Goal: Task Accomplishment & Management: Complete application form

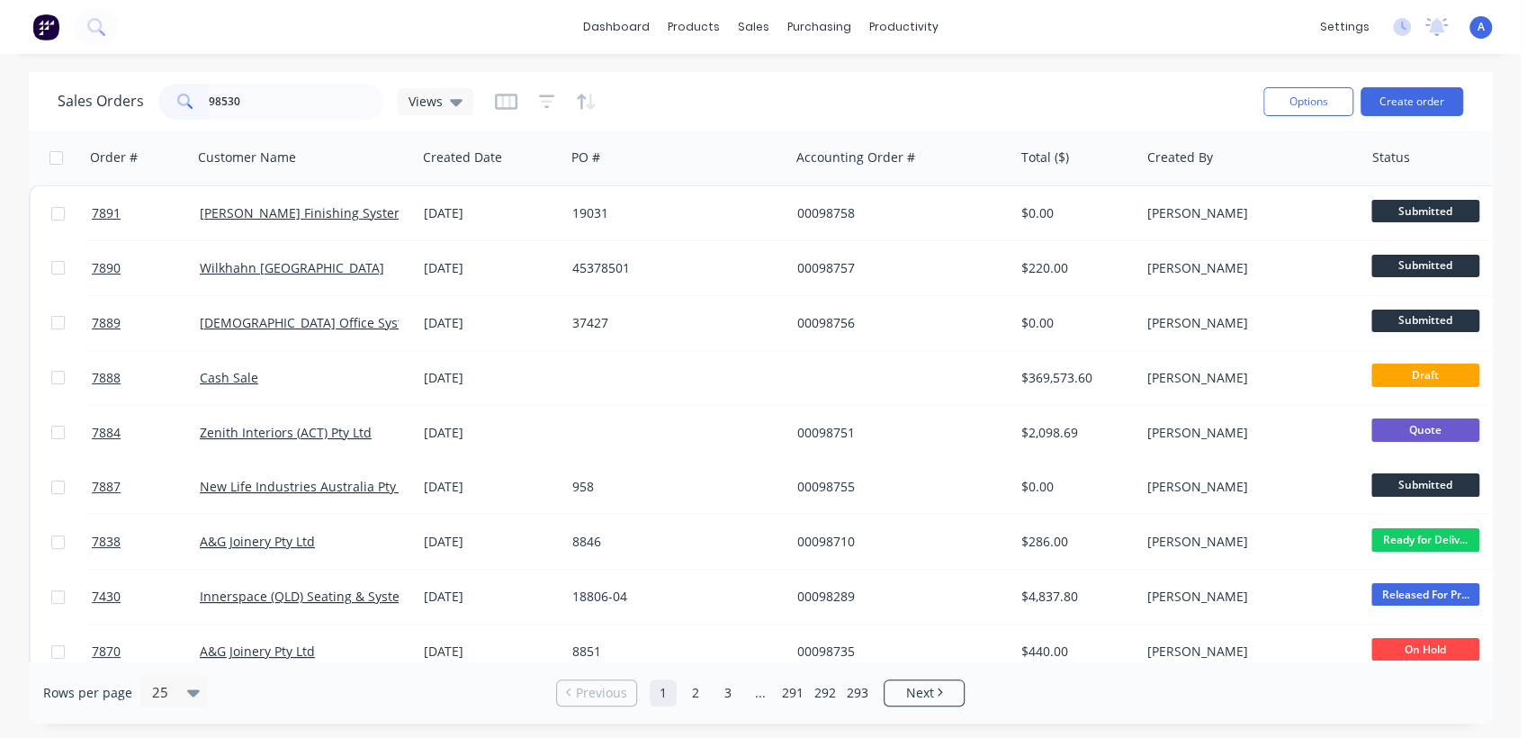
type input "98530"
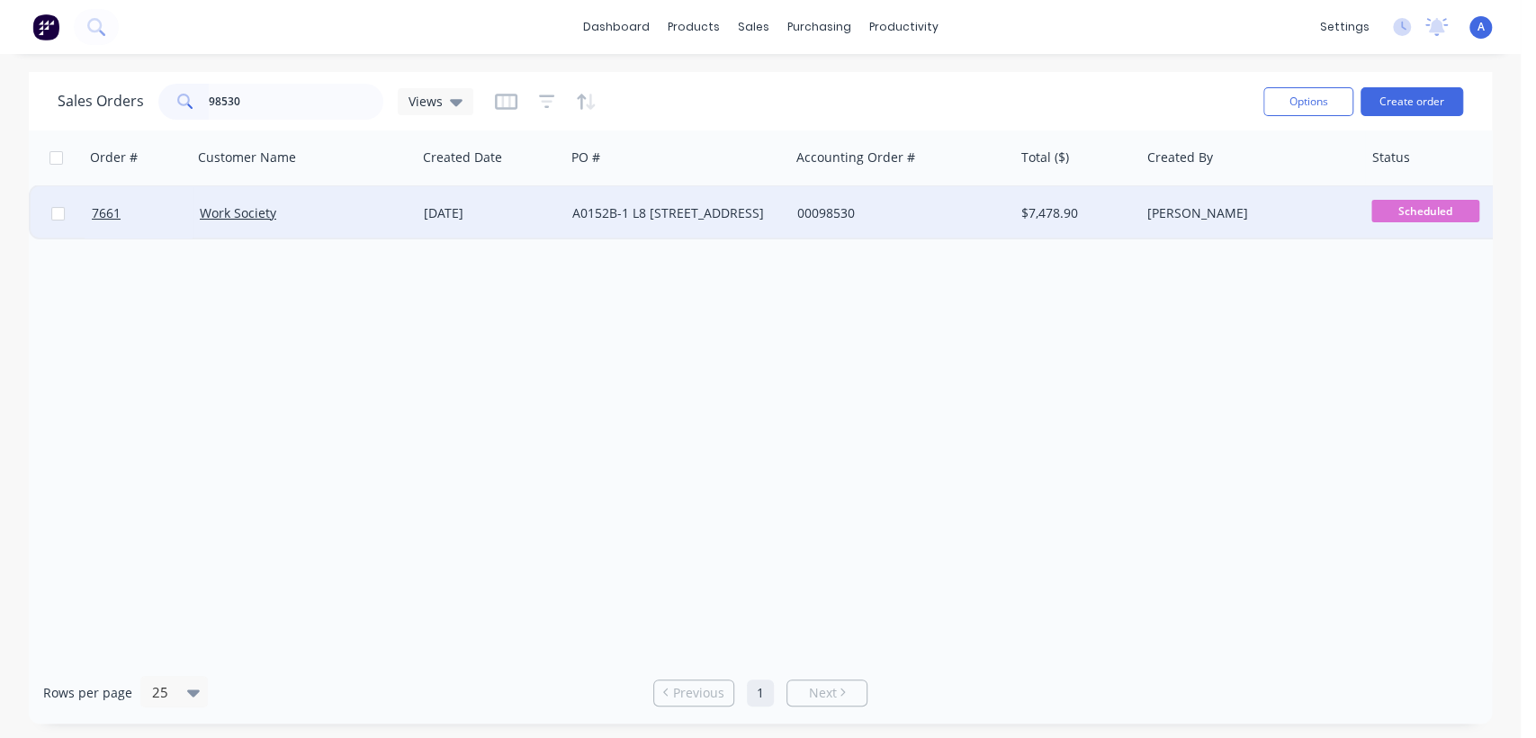
click at [540, 204] on div "[DATE]" at bounding box center [491, 213] width 134 height 18
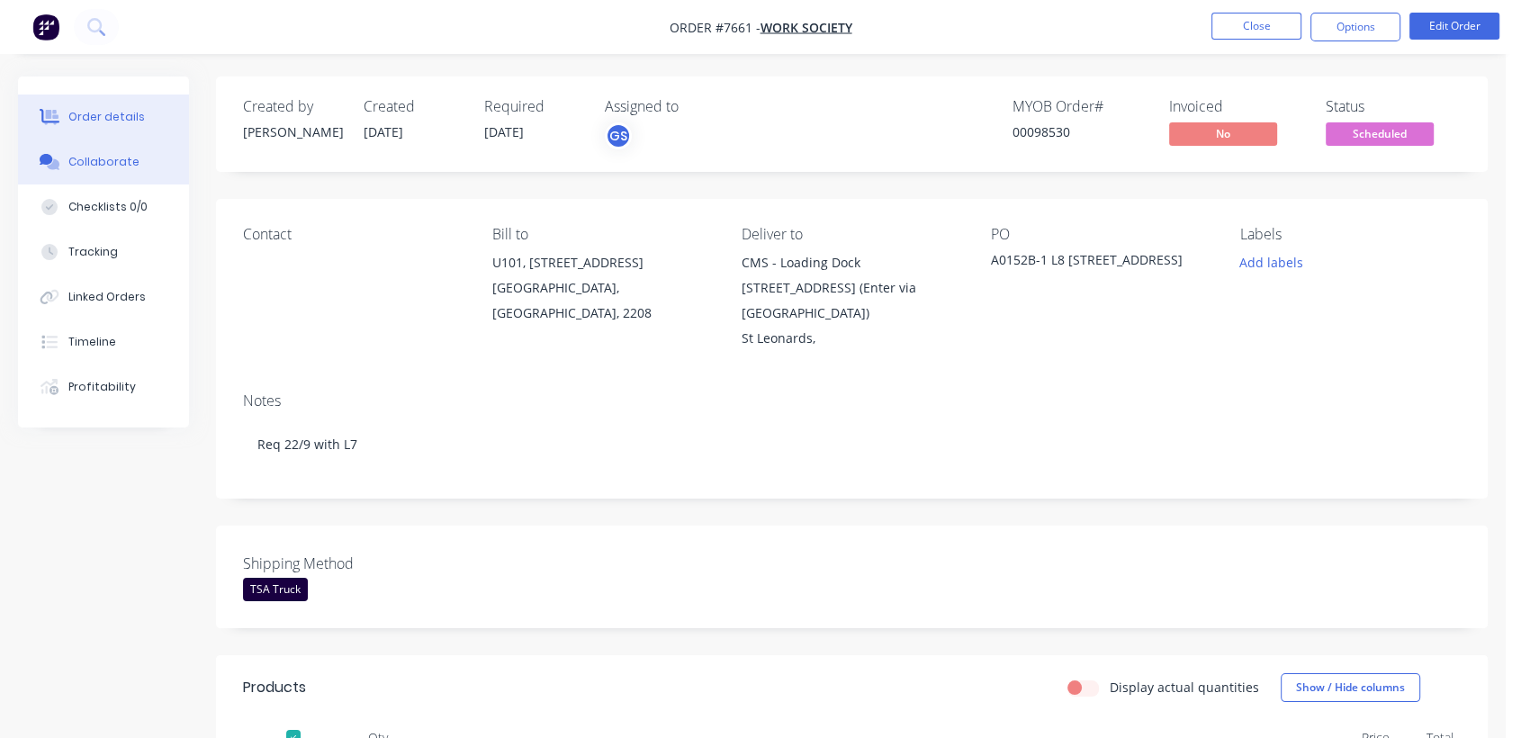
click at [127, 152] on button "Collaborate" at bounding box center [103, 162] width 171 height 45
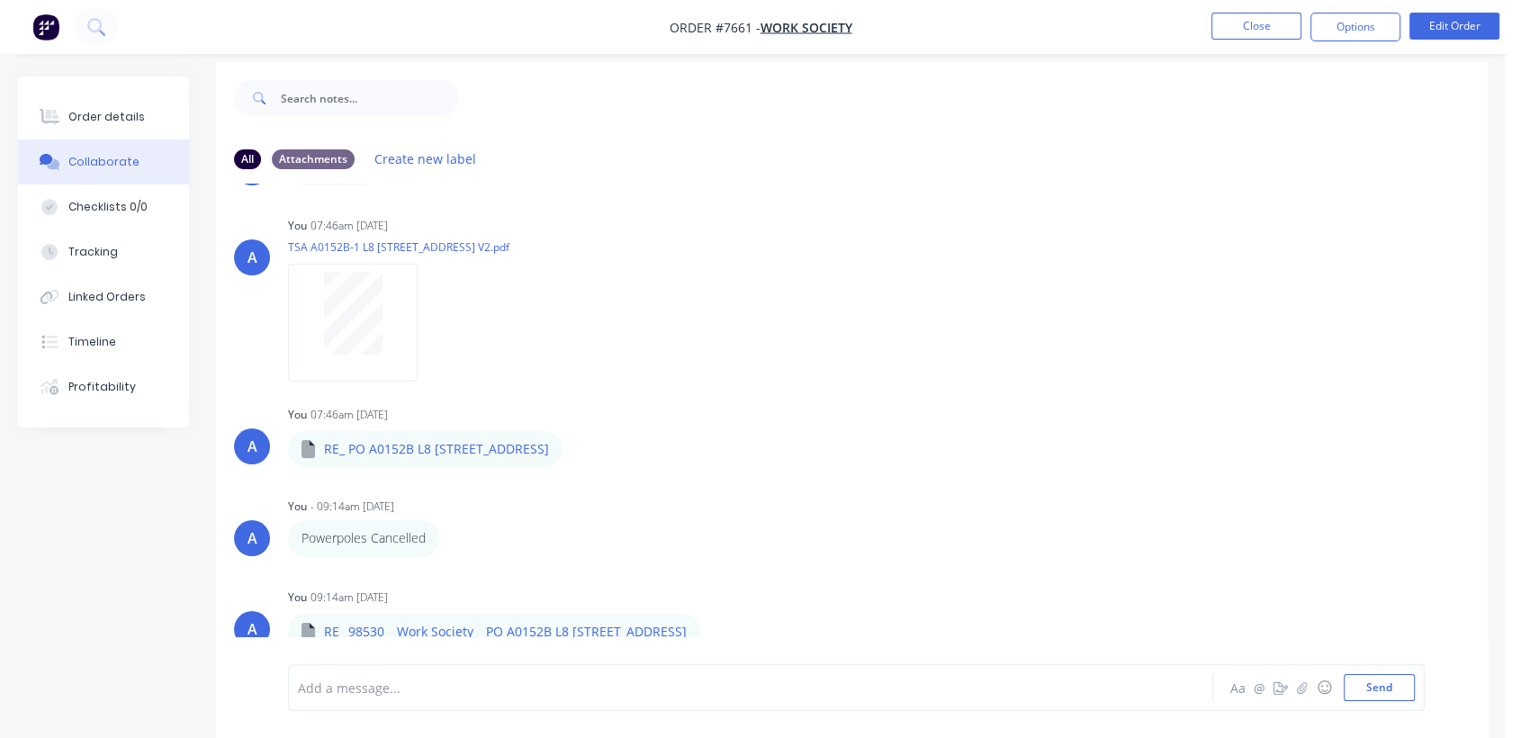
scroll to position [27, 0]
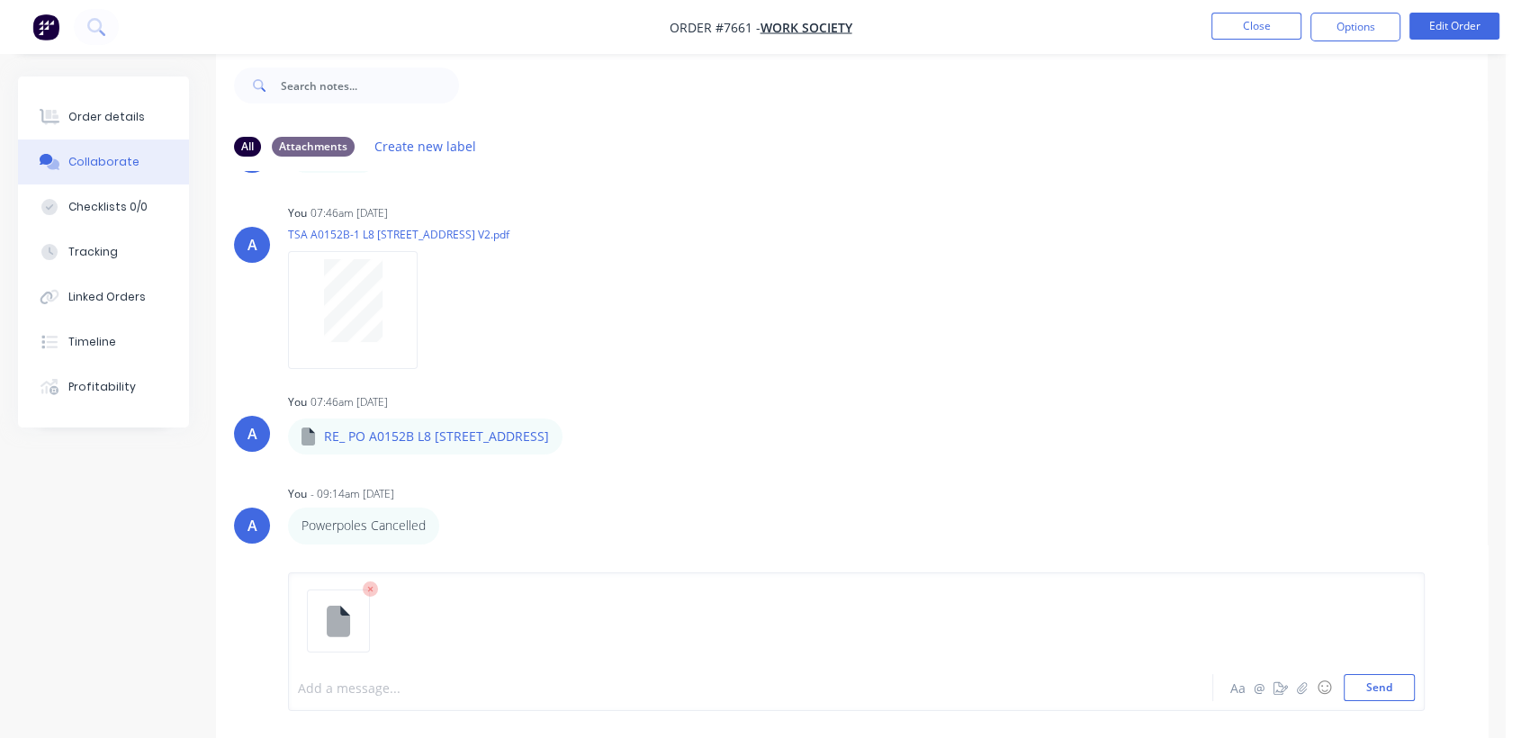
click at [338, 683] on div at bounding box center [717, 688] width 837 height 19
click at [341, 689] on span "Qty Uodate" at bounding box center [333, 688] width 68 height 17
click at [1383, 684] on button "Send" at bounding box center [1379, 687] width 71 height 27
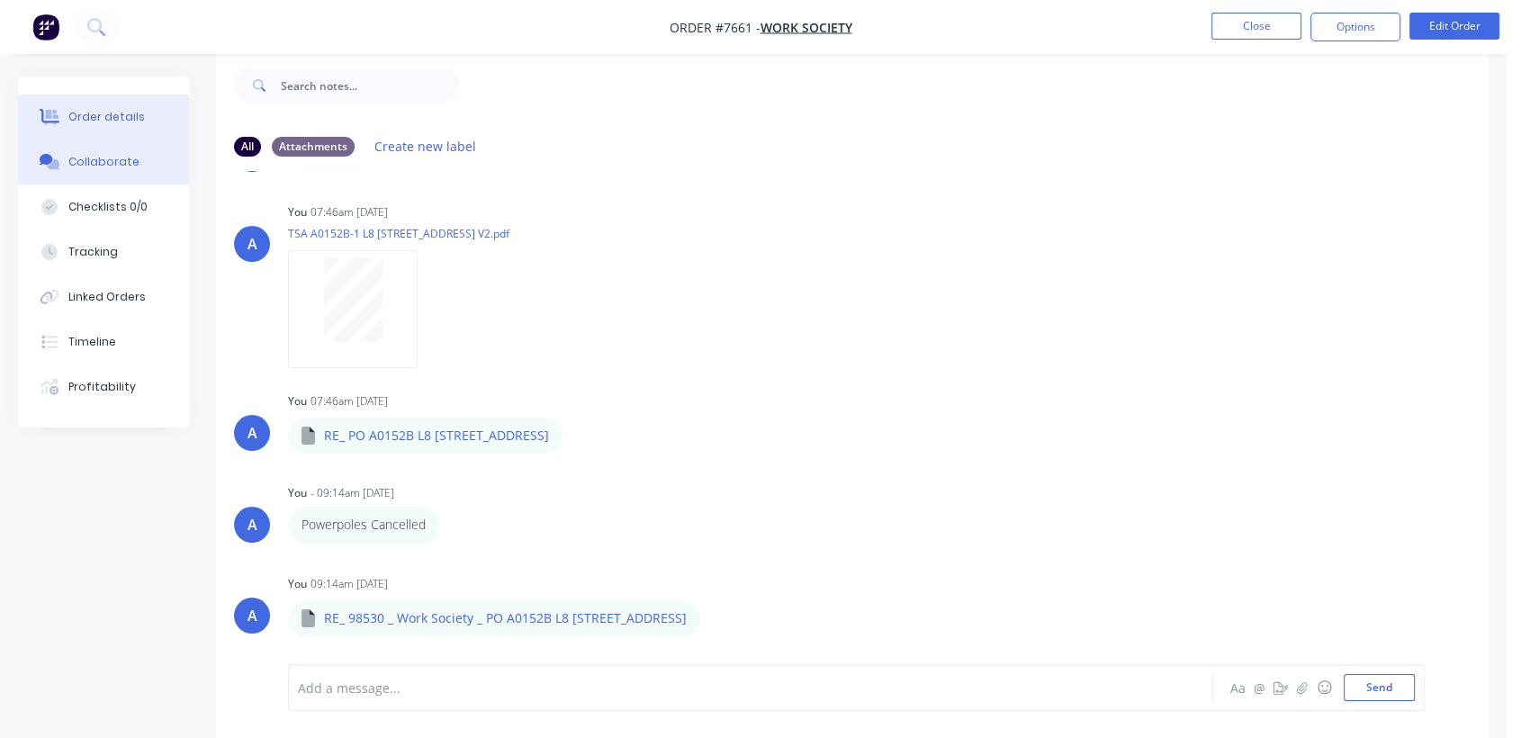
click at [144, 113] on button "Order details" at bounding box center [103, 117] width 171 height 45
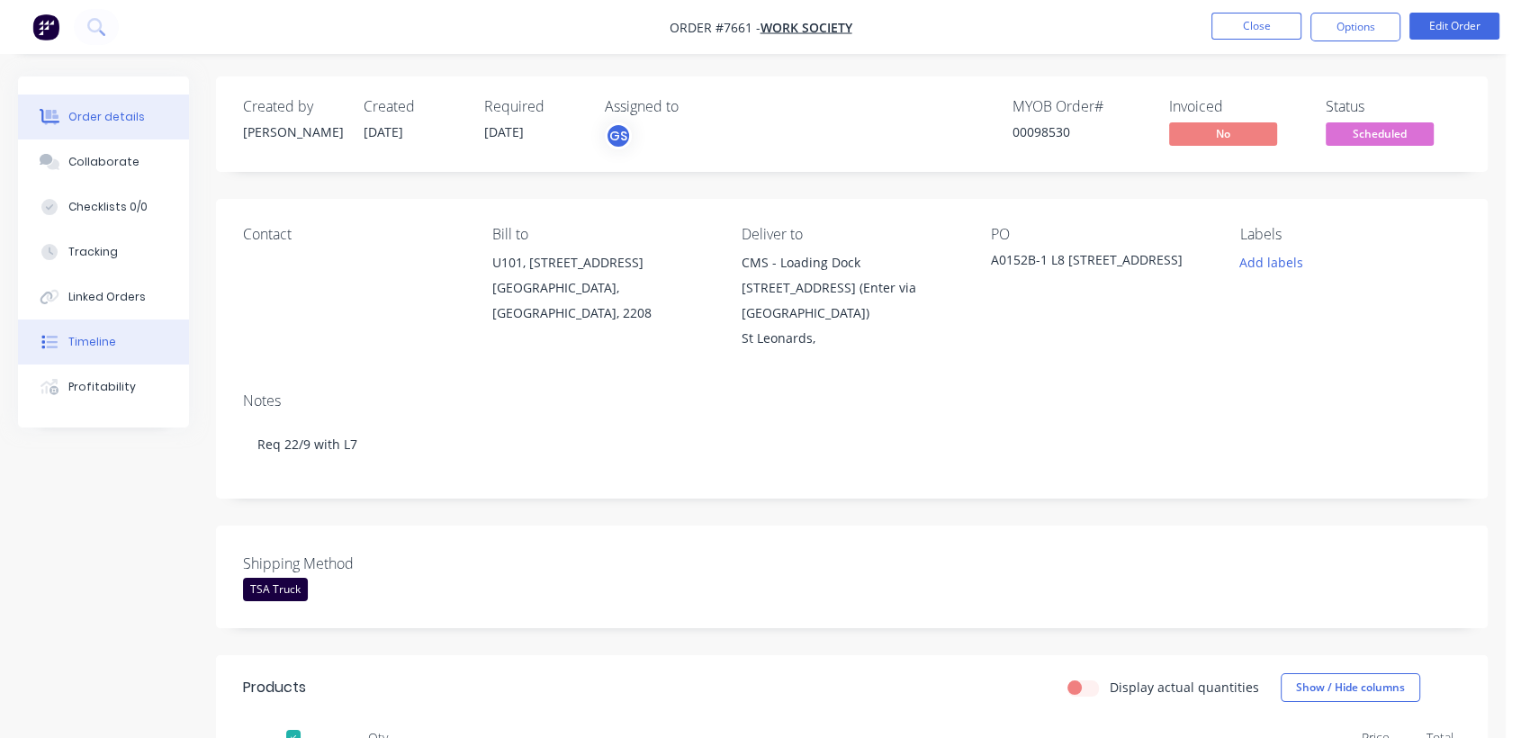
click at [95, 337] on div "Timeline" at bounding box center [92, 342] width 48 height 16
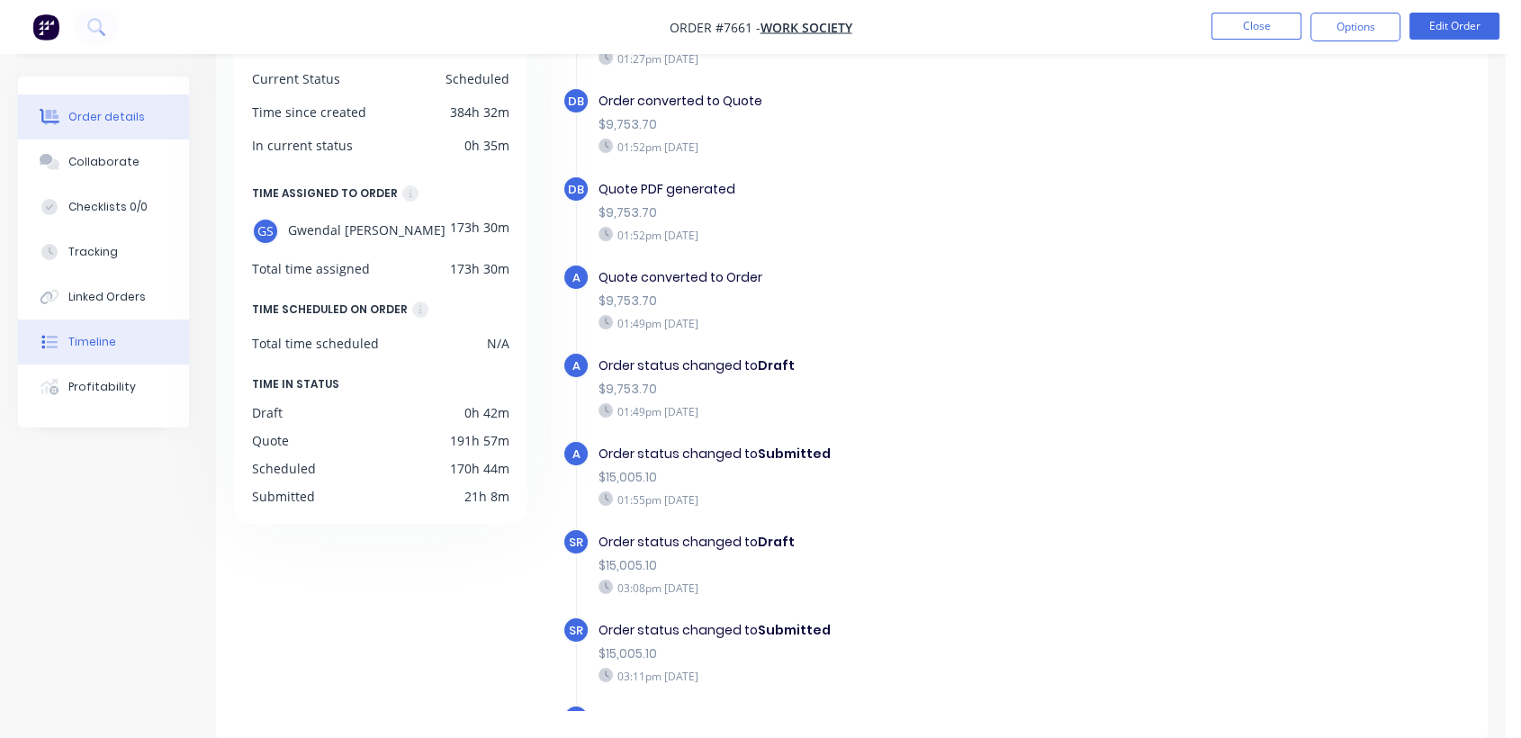
click at [95, 113] on div "Order details" at bounding box center [106, 117] width 77 height 16
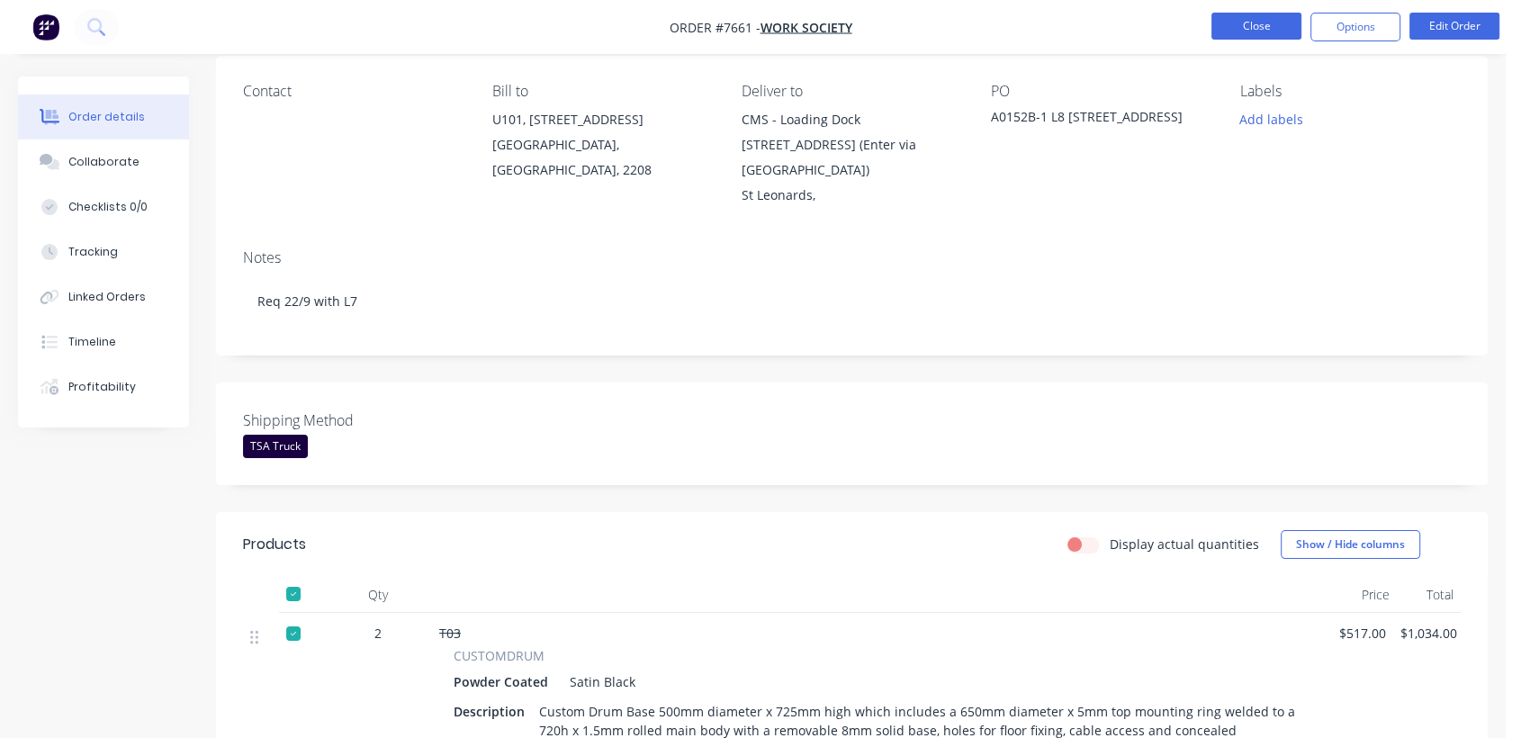
click at [1256, 18] on button "Close" at bounding box center [1256, 26] width 90 height 27
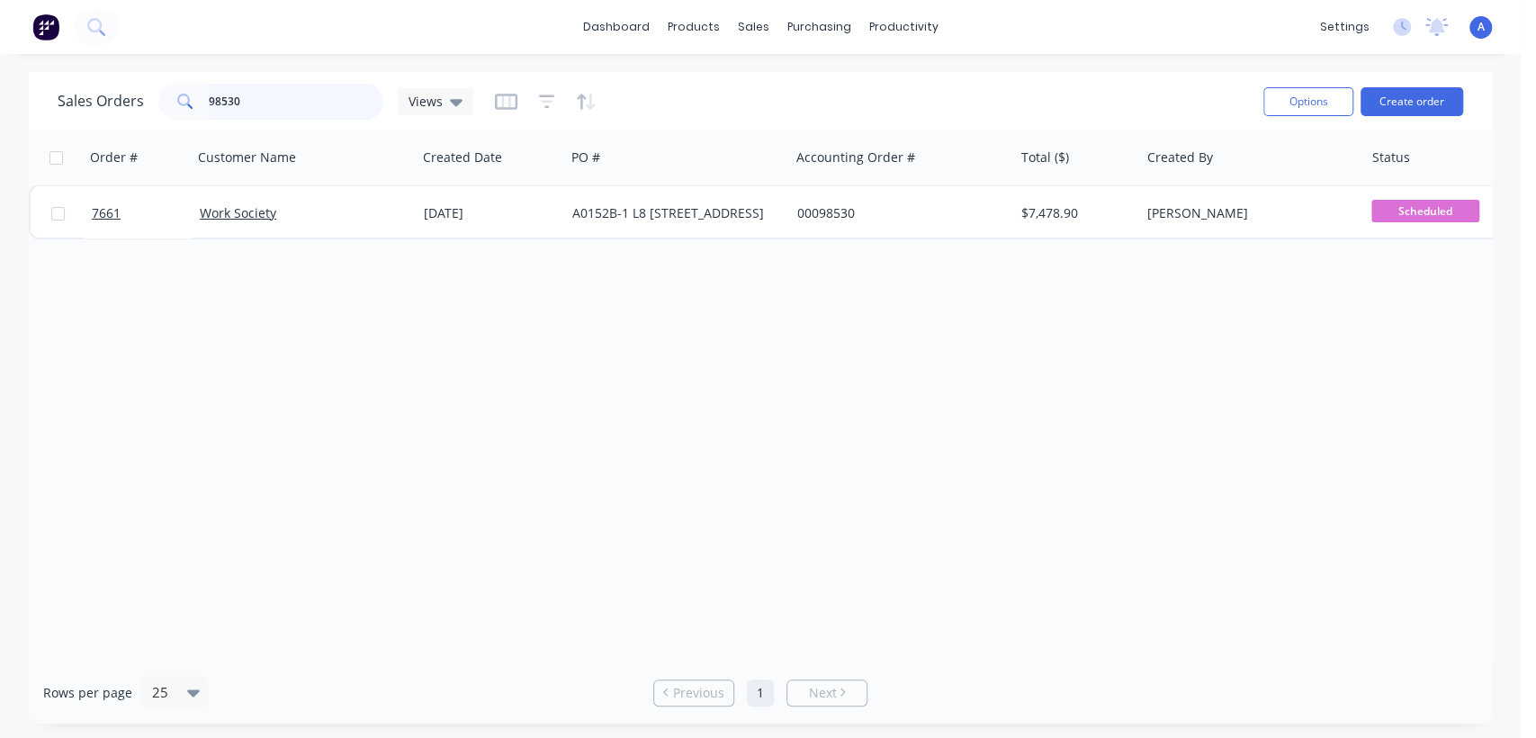
drag, startPoint x: 250, startPoint y: 94, endPoint x: 150, endPoint y: 76, distance: 101.5
click at [154, 79] on div "Sales Orders 98530 Views" at bounding box center [654, 101] width 1192 height 44
type input "7486"
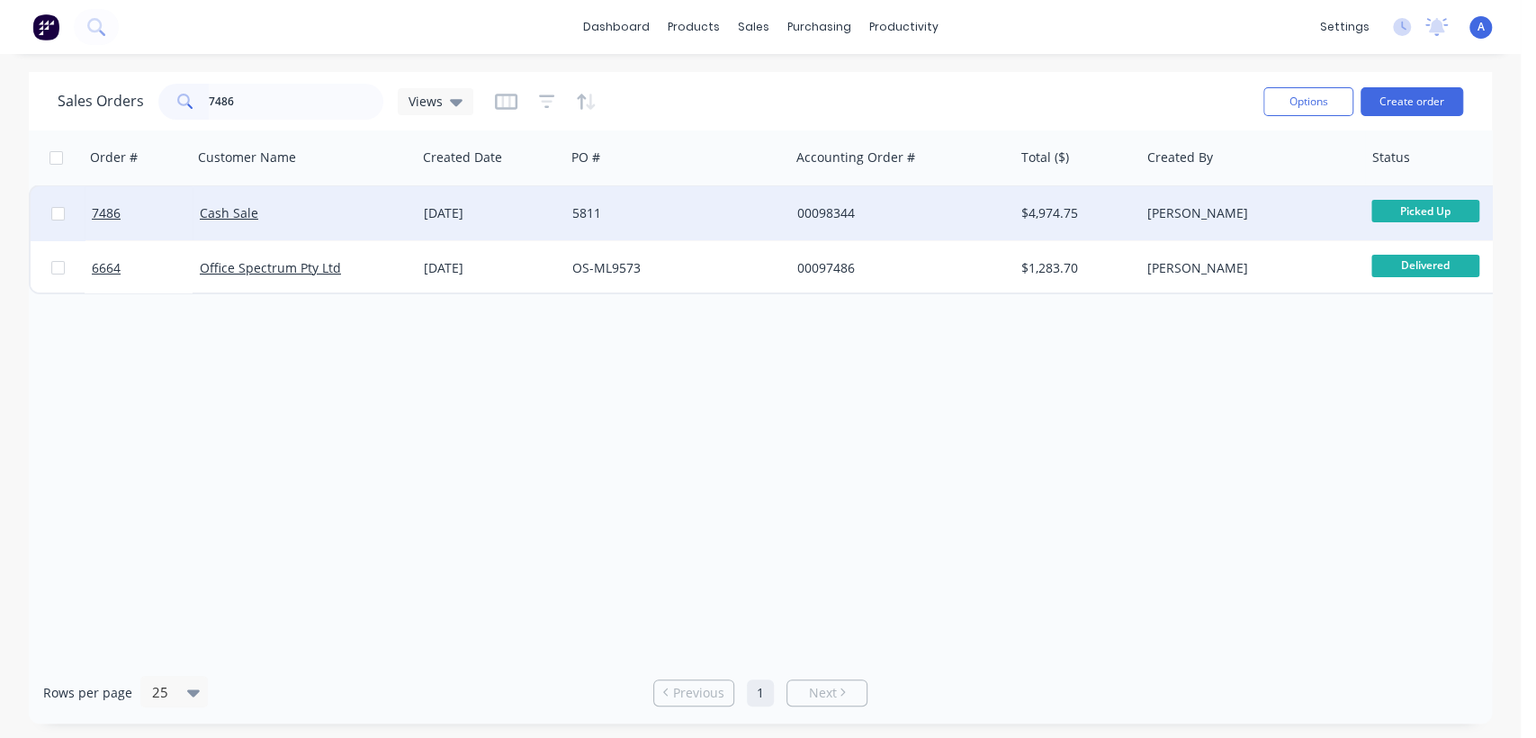
click at [585, 211] on div "5811" at bounding box center [672, 213] width 200 height 18
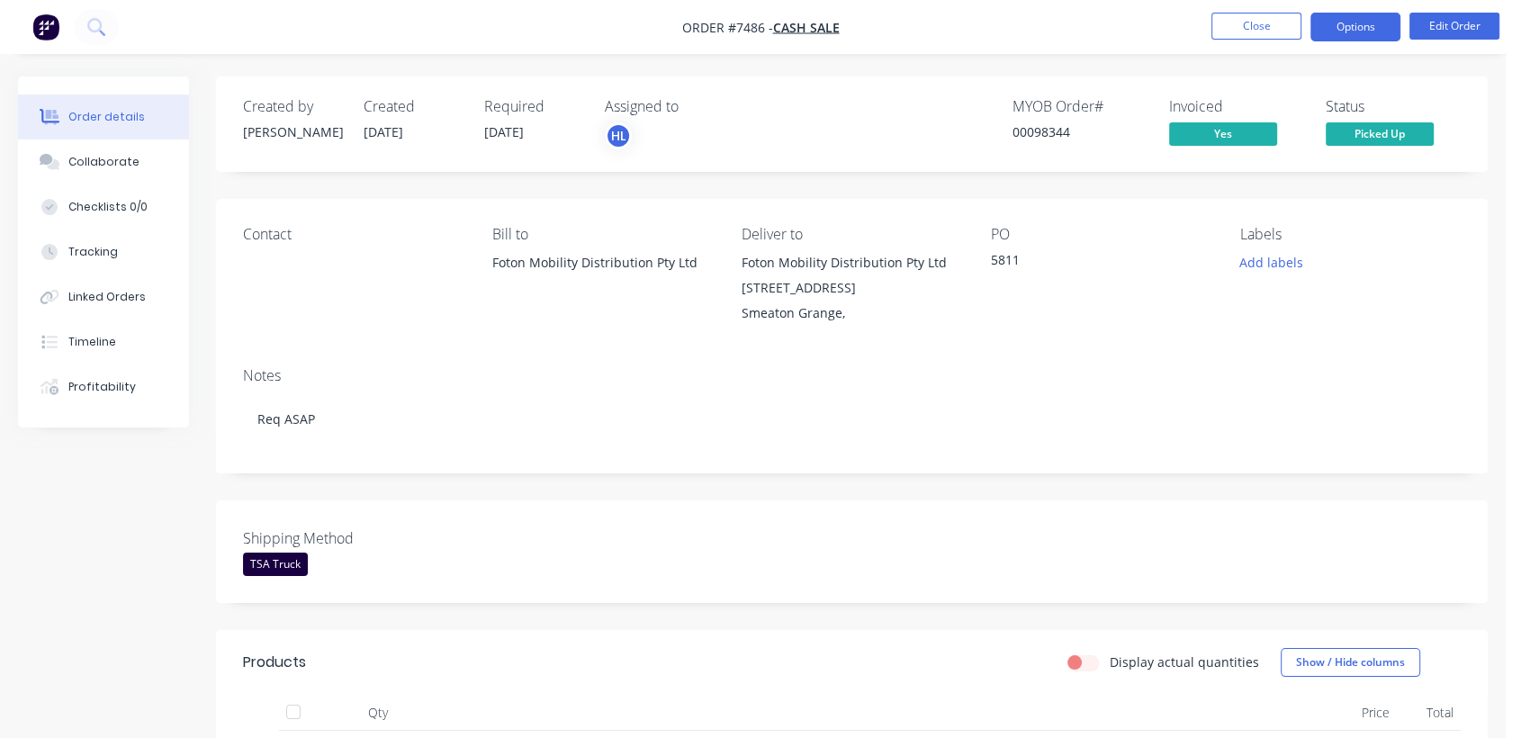
click at [1339, 14] on button "Options" at bounding box center [1355, 27] width 90 height 29
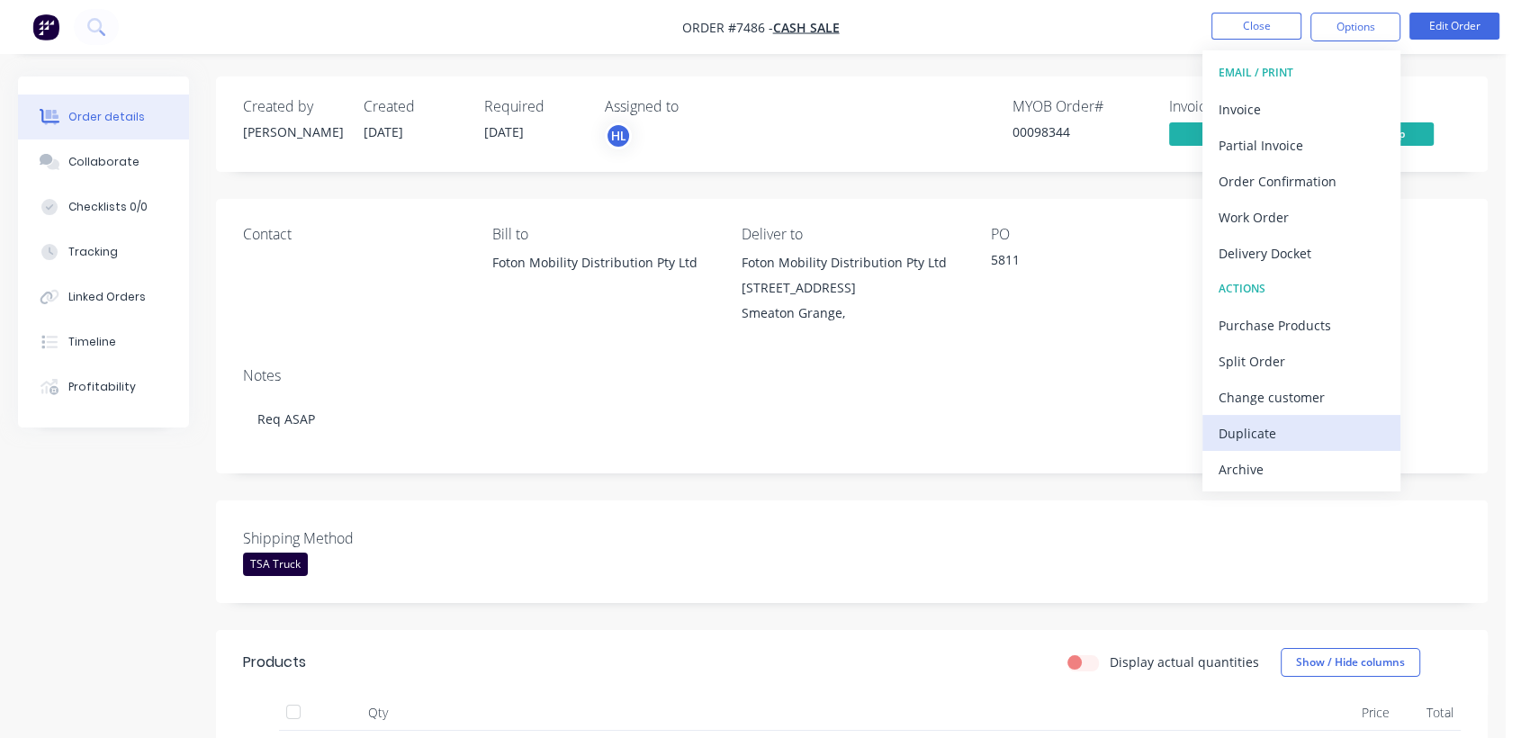
click at [1246, 425] on div "Duplicate" at bounding box center [1302, 433] width 166 height 26
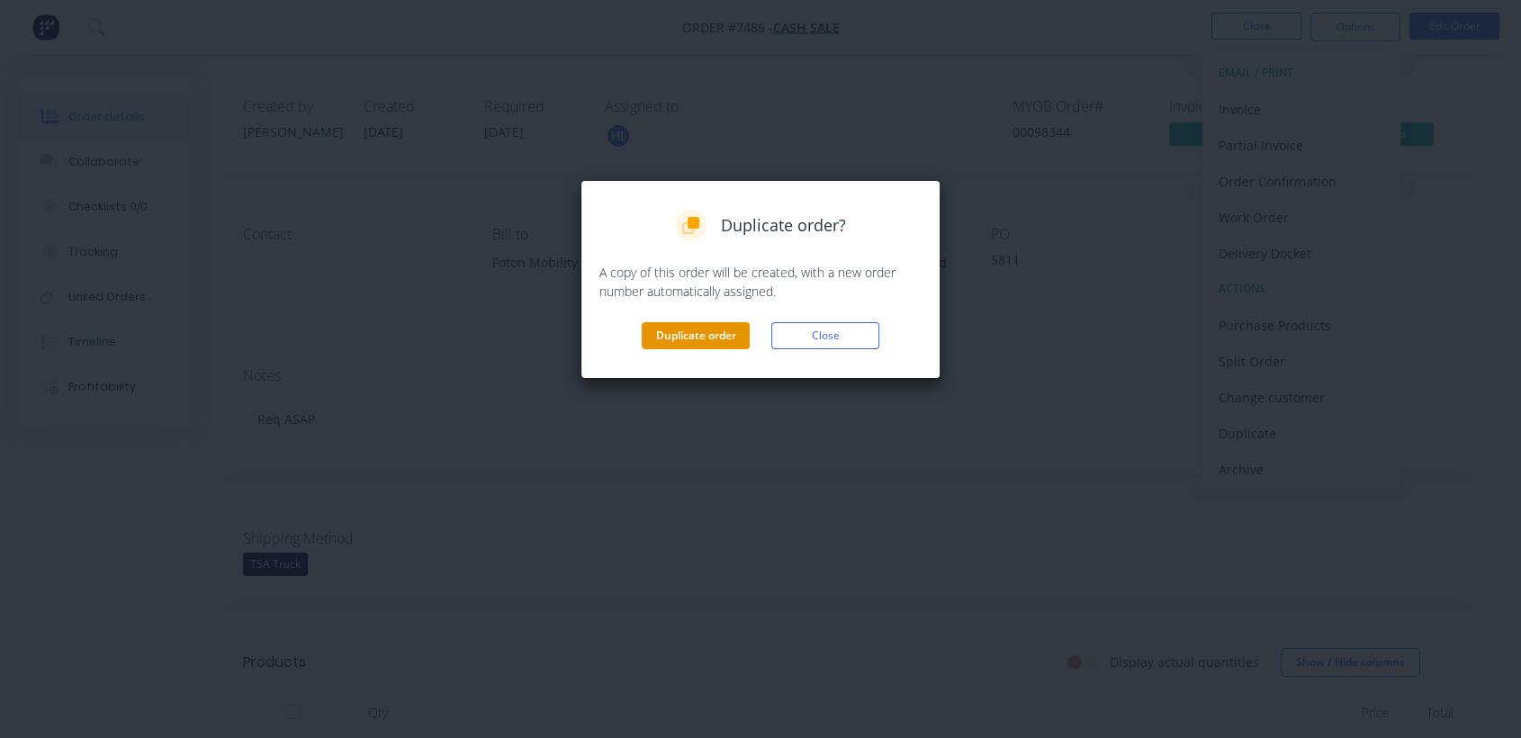
click at [713, 332] on button "Duplicate order" at bounding box center [696, 335] width 108 height 27
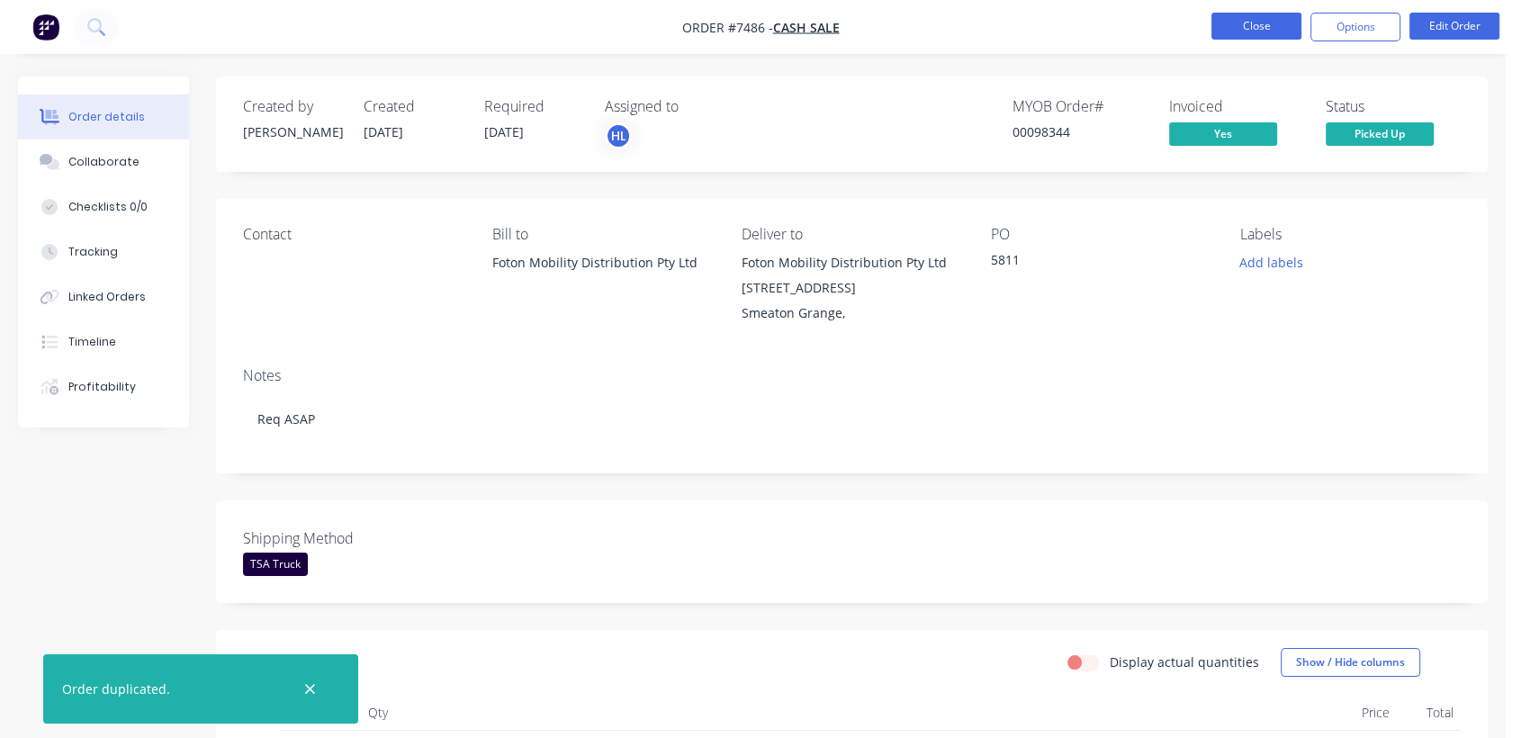
click at [1252, 32] on button "Close" at bounding box center [1256, 26] width 90 height 27
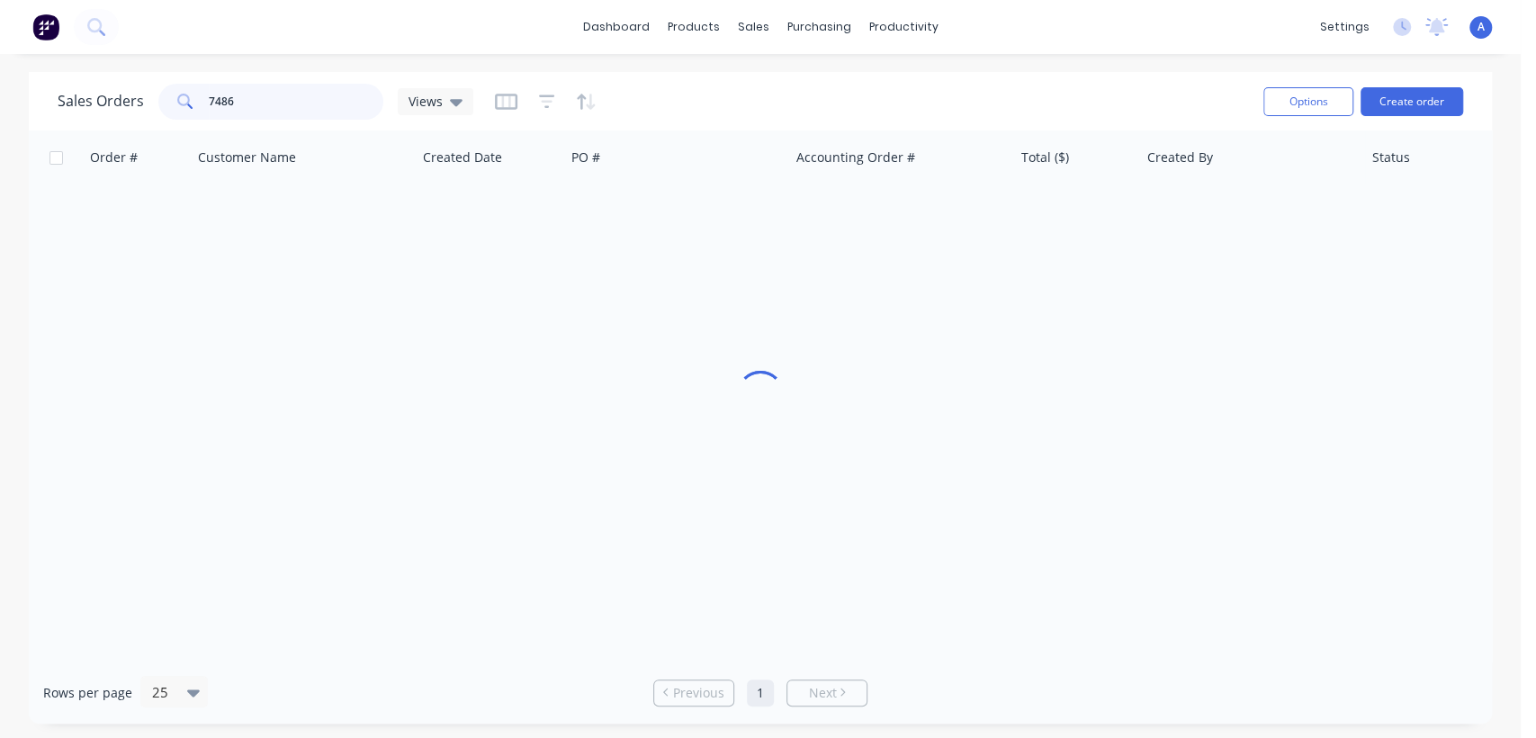
drag, startPoint x: 239, startPoint y: 93, endPoint x: 167, endPoint y: 99, distance: 73.2
click at [167, 99] on div "7486" at bounding box center [270, 102] width 225 height 36
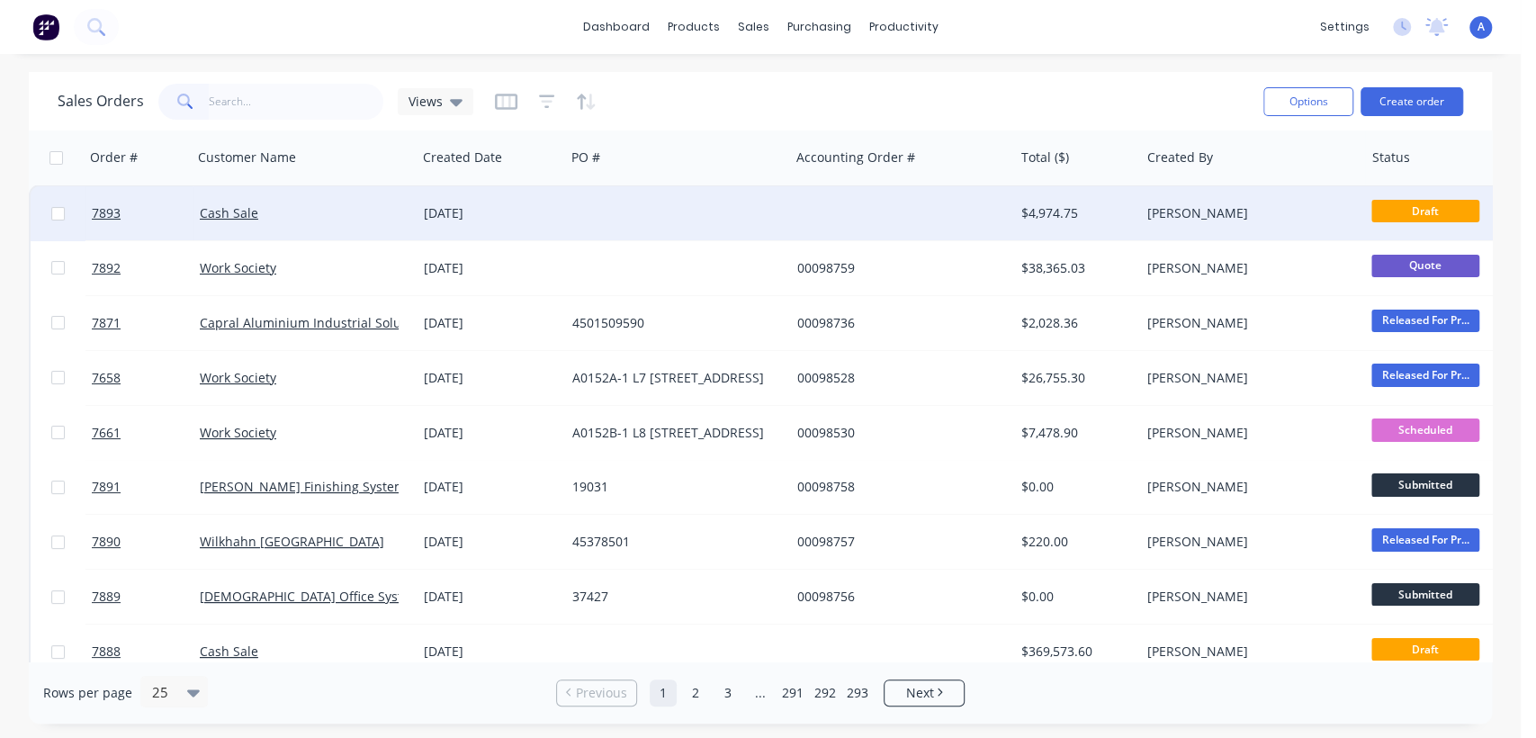
click at [590, 202] on div at bounding box center [677, 213] width 224 height 54
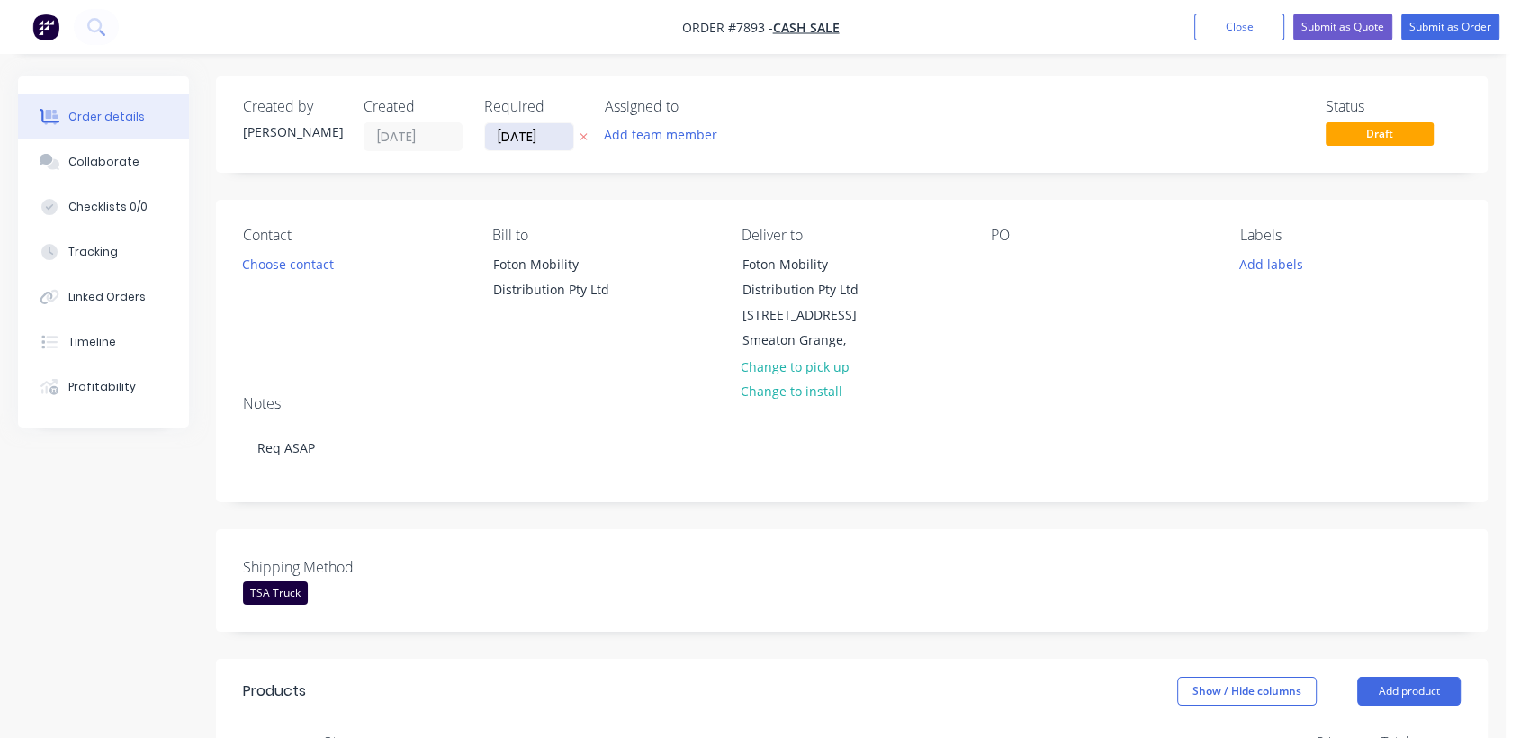
click at [555, 133] on input "[DATE]" at bounding box center [529, 136] width 88 height 27
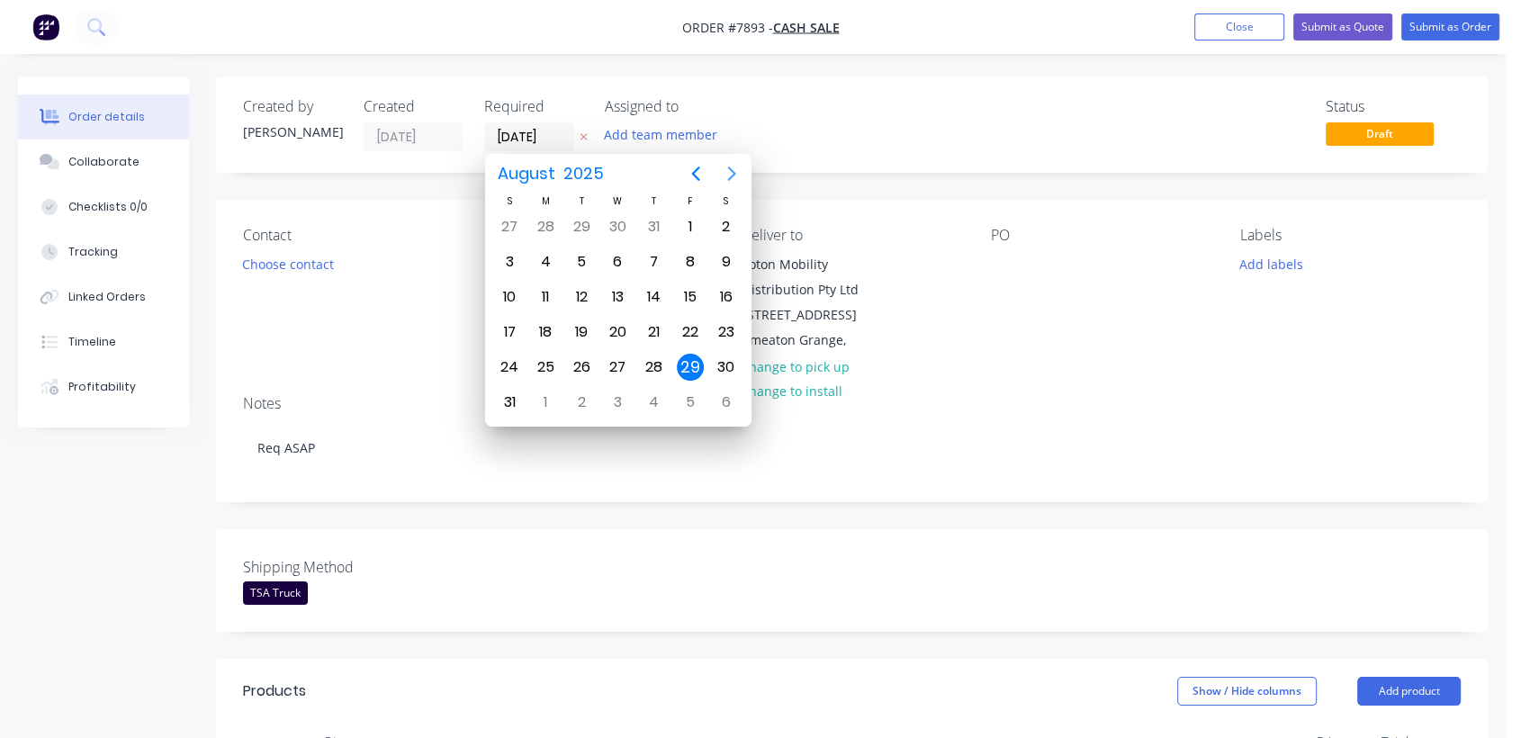
click at [725, 166] on icon "Next page" at bounding box center [732, 174] width 22 height 22
click at [616, 362] on div "31" at bounding box center [617, 367] width 27 height 27
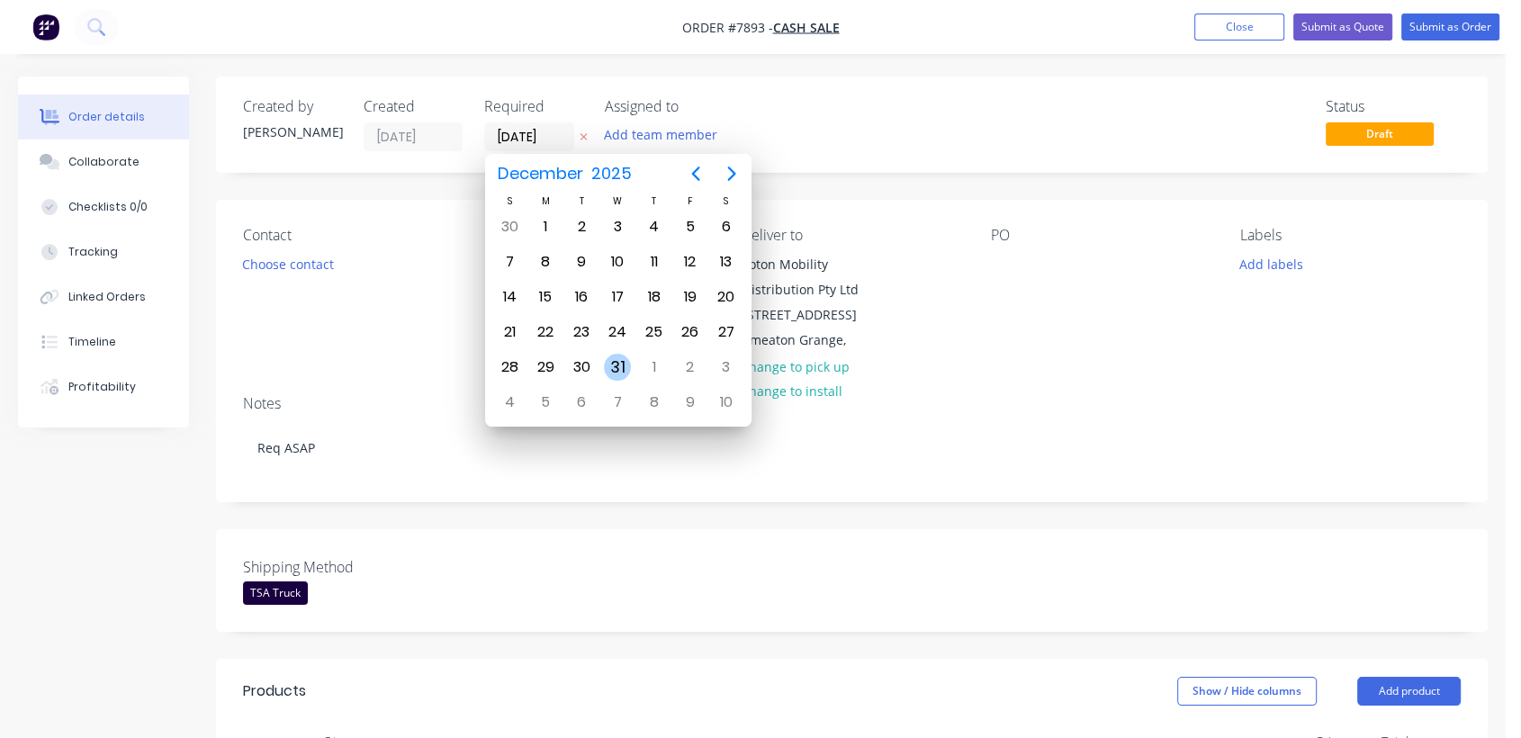
type input "[DATE]"
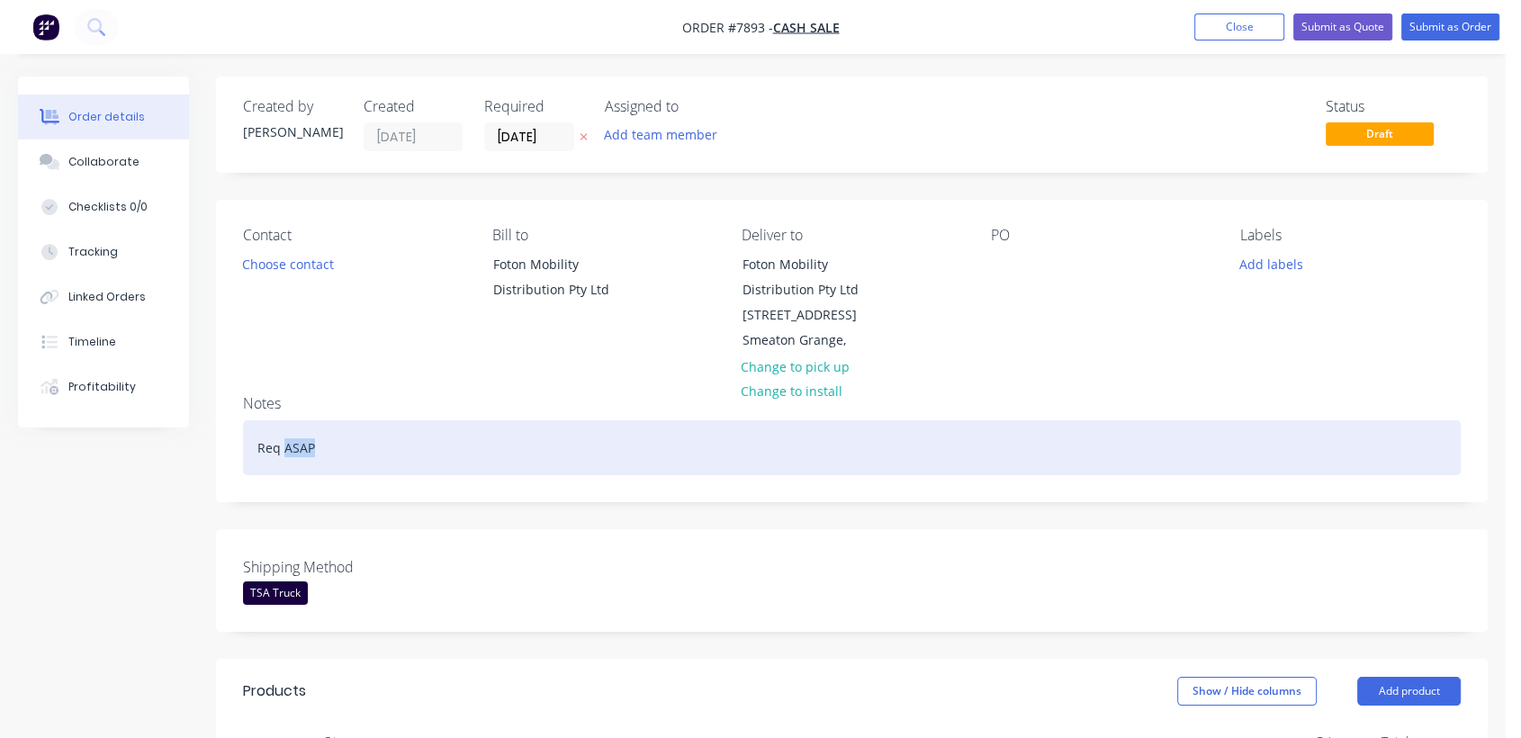
drag, startPoint x: 323, startPoint y: 448, endPoint x: 286, endPoint y: 444, distance: 37.2
click at [286, 444] on div "Req ASAP" at bounding box center [852, 447] width 1218 height 55
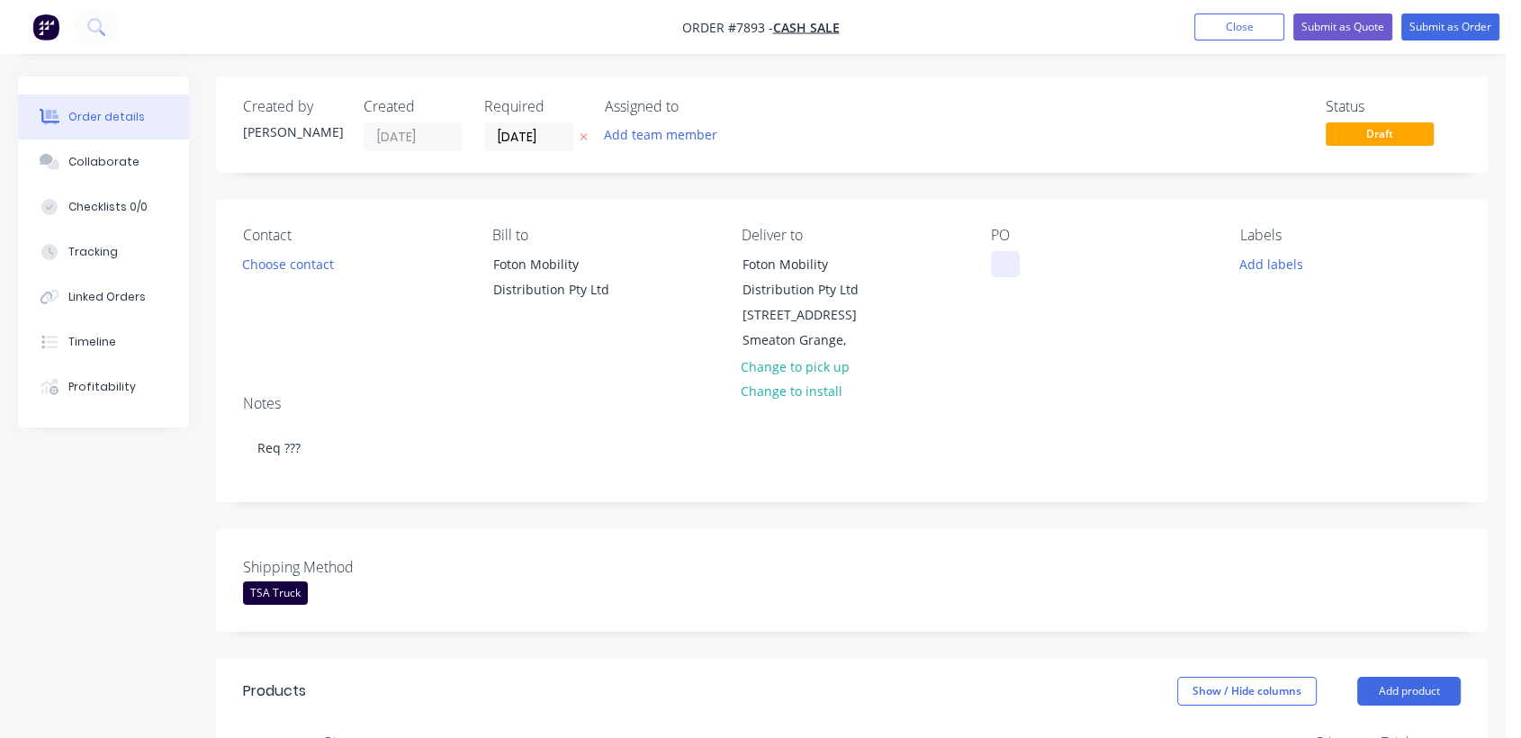
click at [1004, 258] on div at bounding box center [1005, 264] width 29 height 26
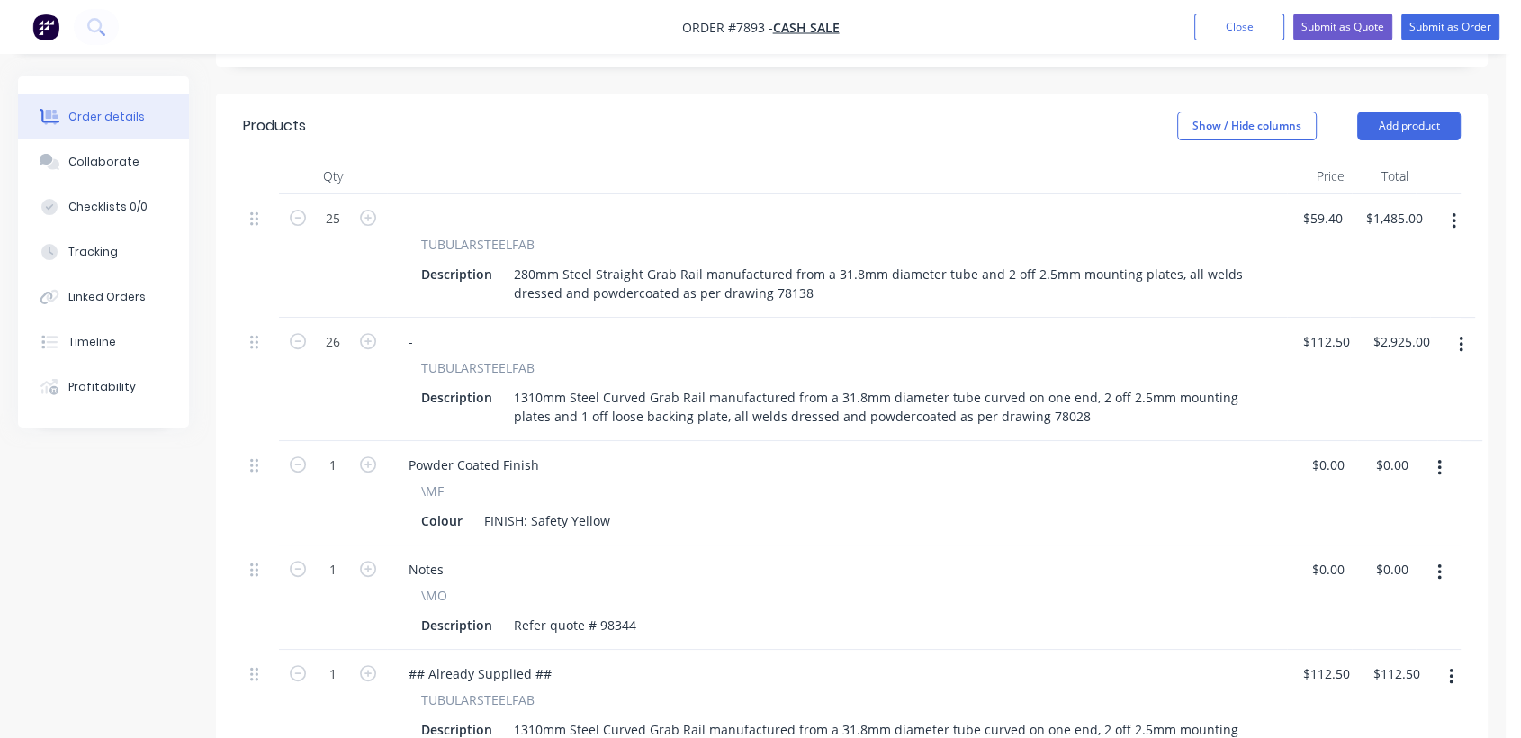
scroll to position [599, 0]
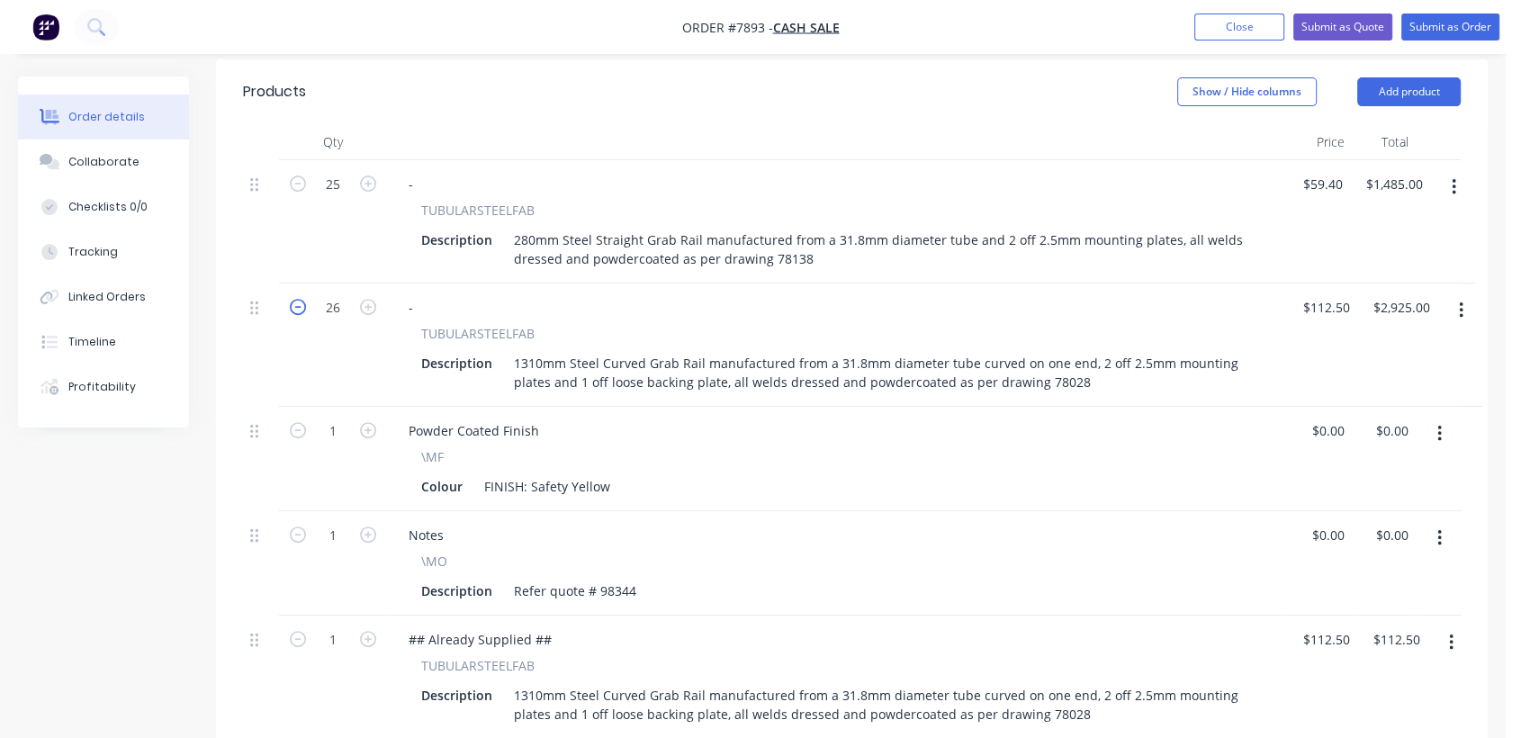
click at [295, 302] on icon "button" at bounding box center [298, 307] width 16 height 16
type input "25"
type input "$2,812.50"
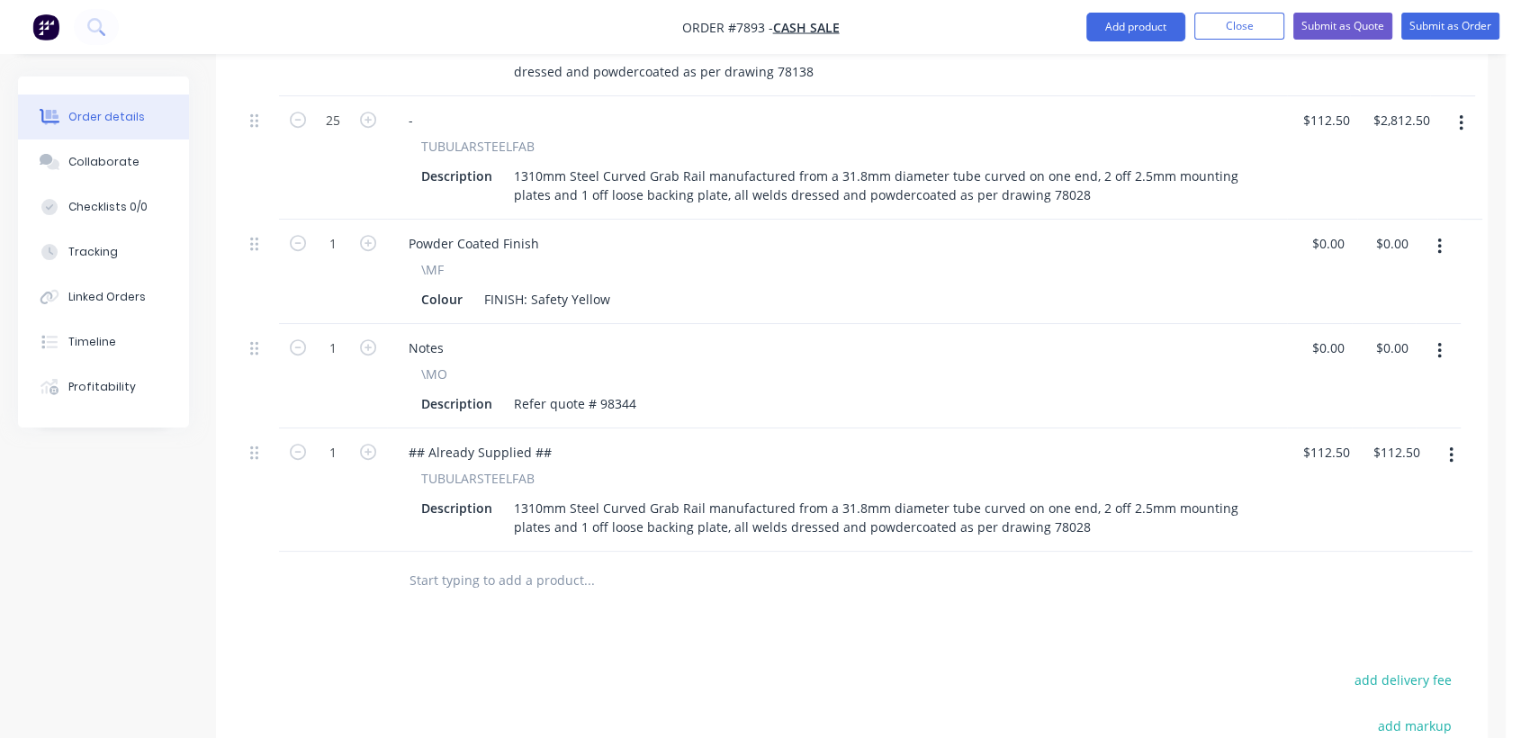
scroll to position [799, 0]
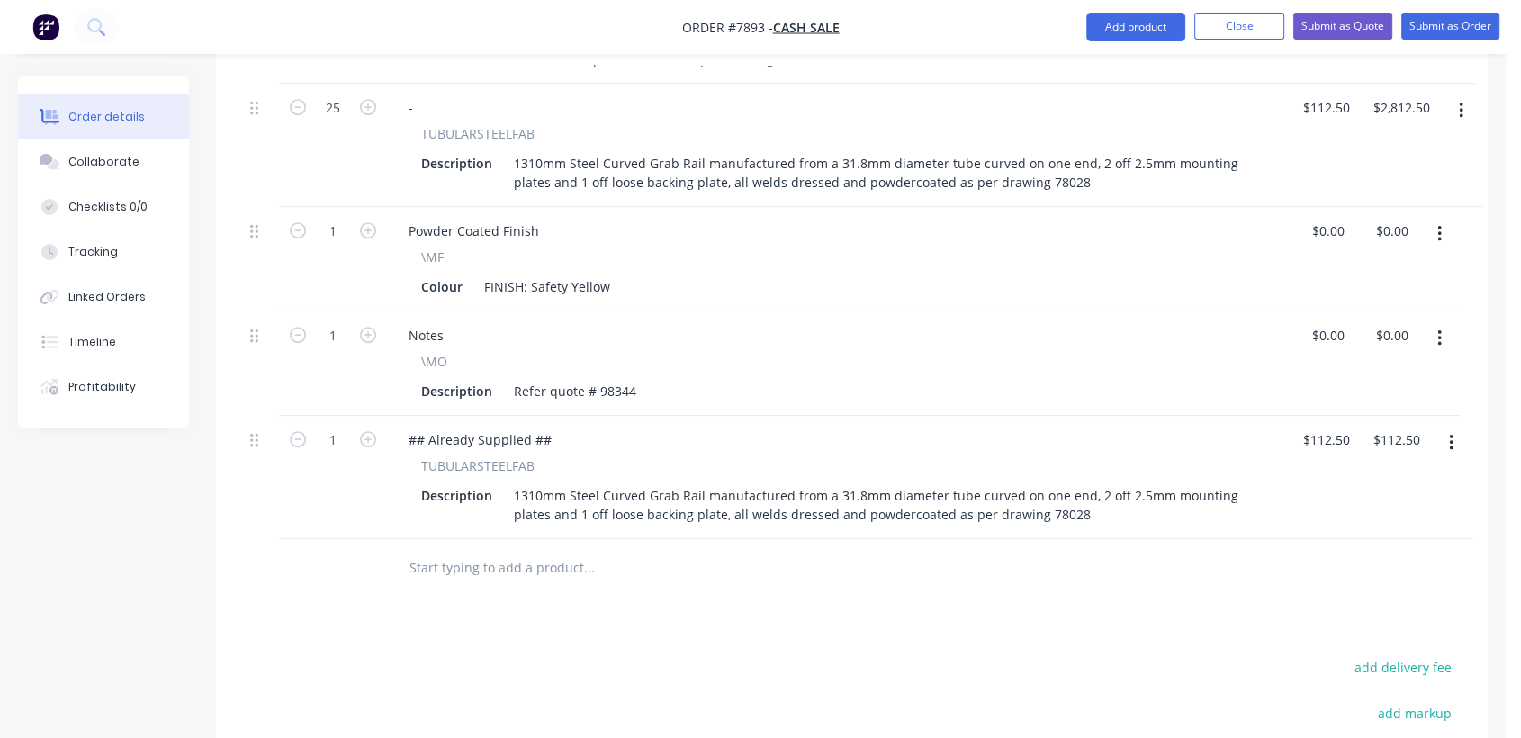
click at [1453, 437] on icon "button" at bounding box center [1451, 443] width 5 height 20
click at [1341, 593] on div "Delete" at bounding box center [1387, 598] width 139 height 26
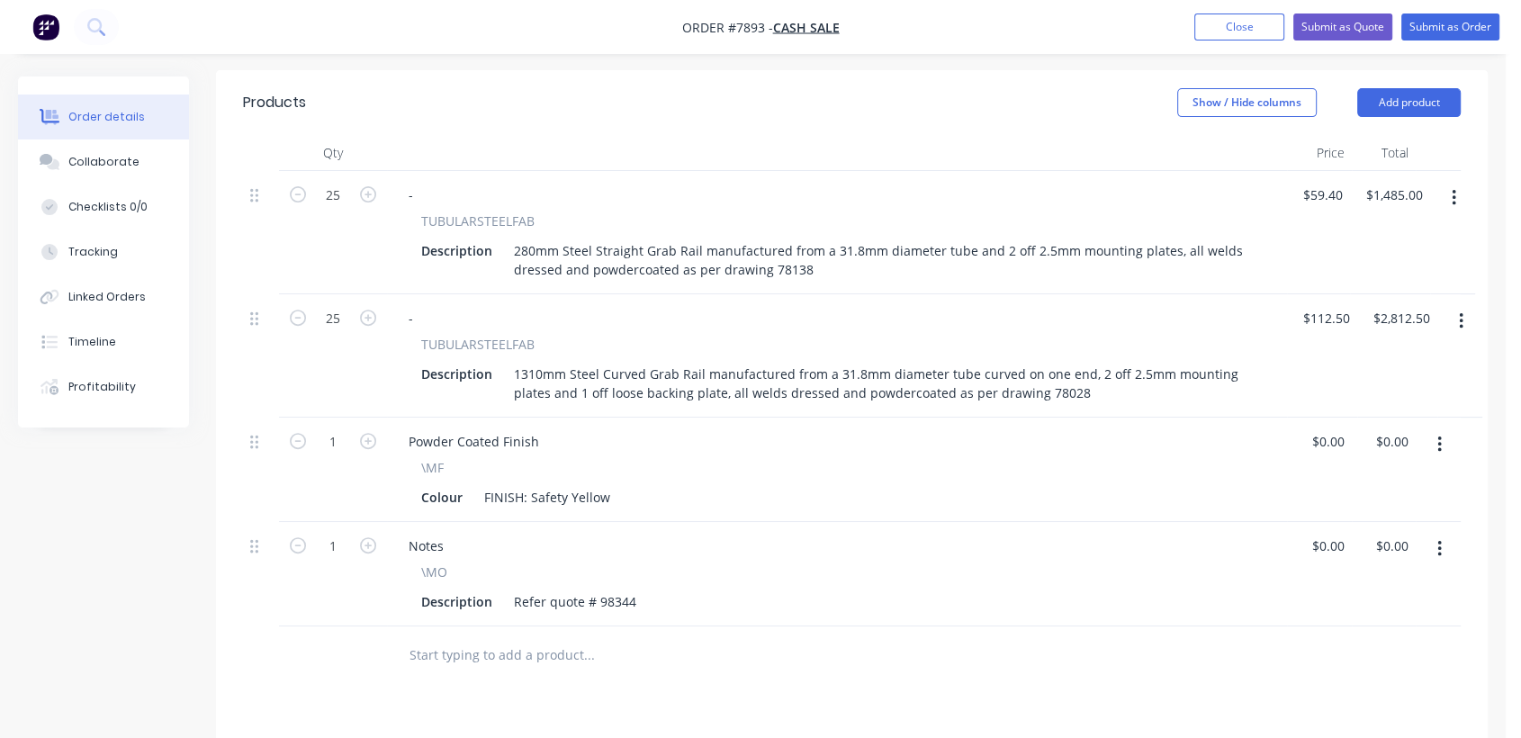
scroll to position [554, 0]
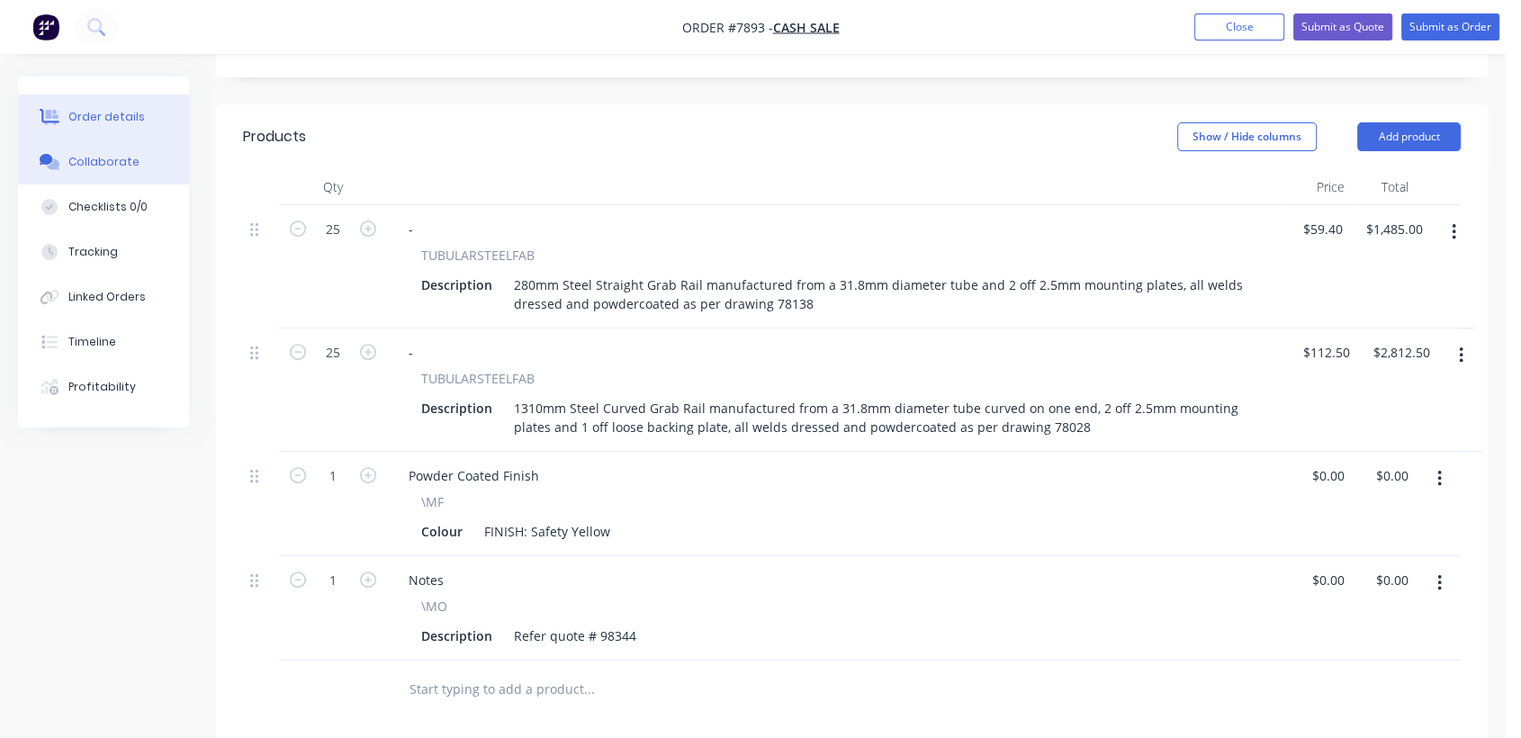
click at [136, 171] on button "Collaborate" at bounding box center [103, 162] width 171 height 45
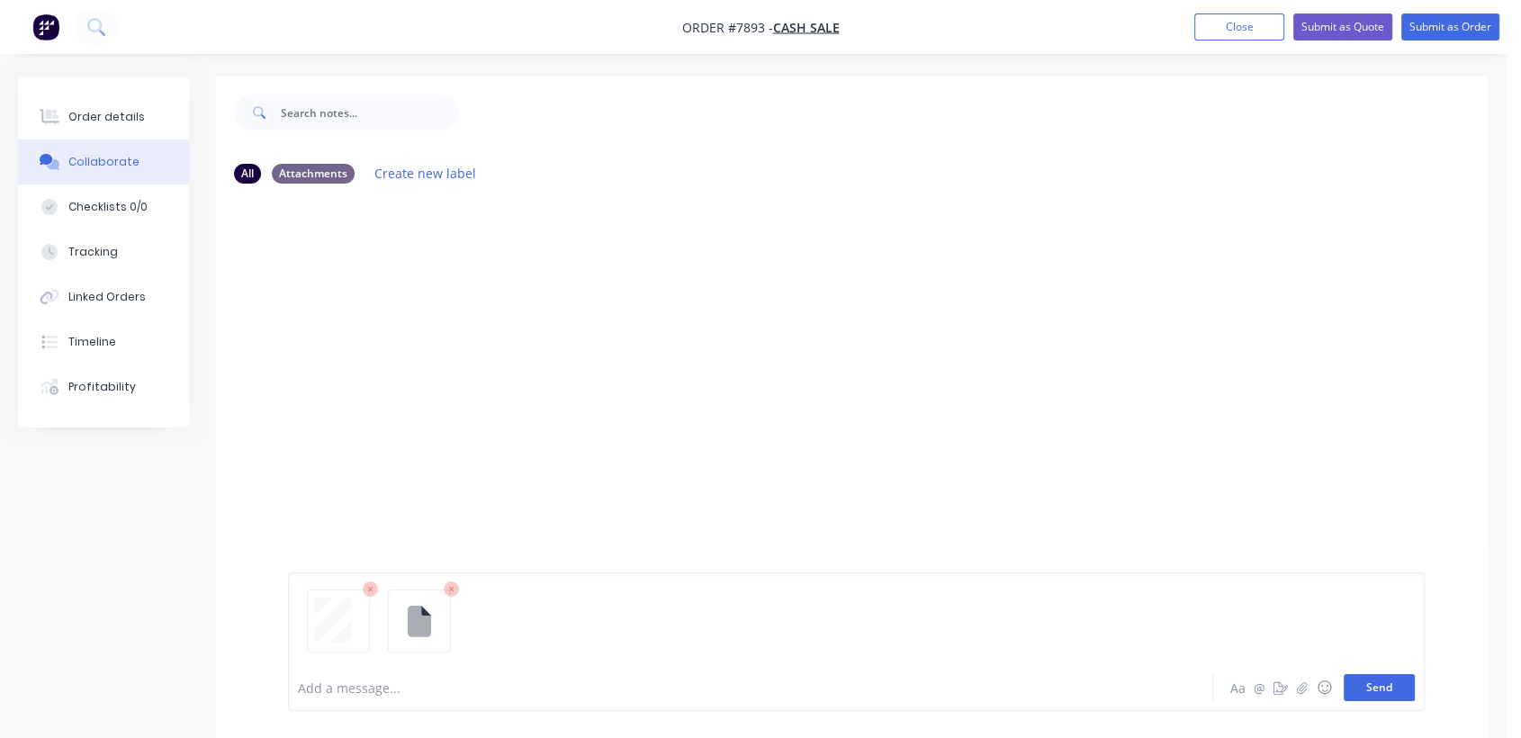
click at [1407, 678] on button "Send" at bounding box center [1379, 687] width 71 height 27
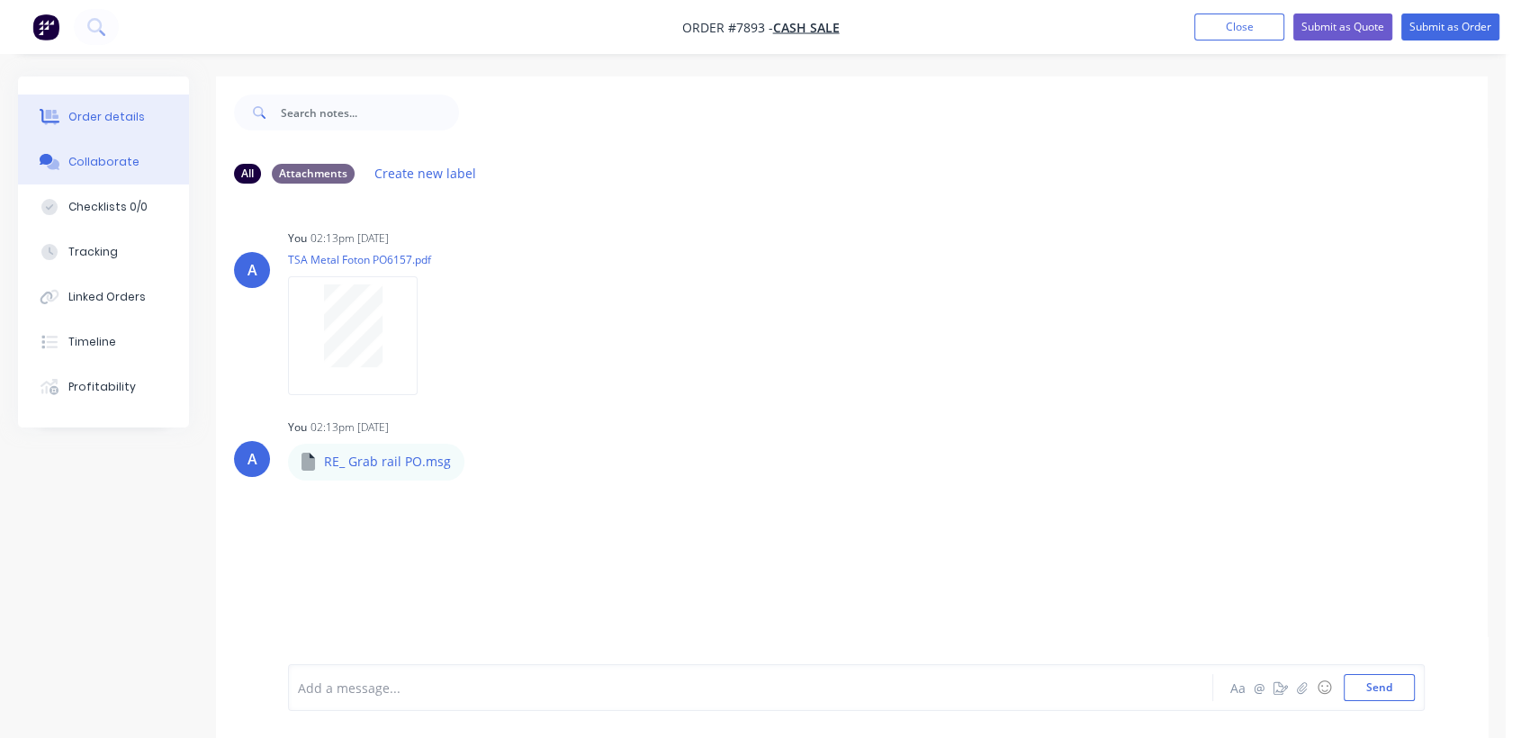
click at [129, 111] on div "Order details" at bounding box center [106, 117] width 77 height 16
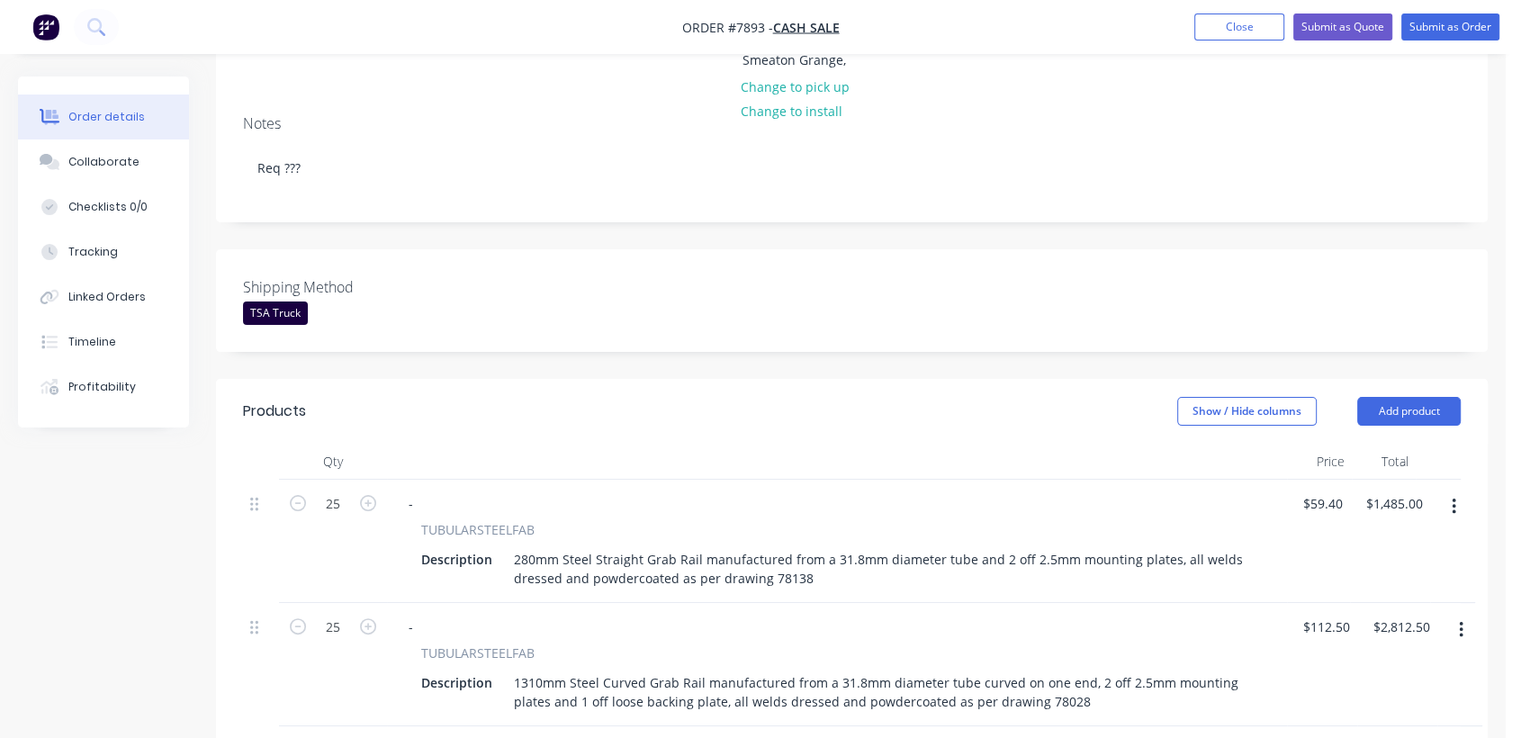
scroll to position [500, 0]
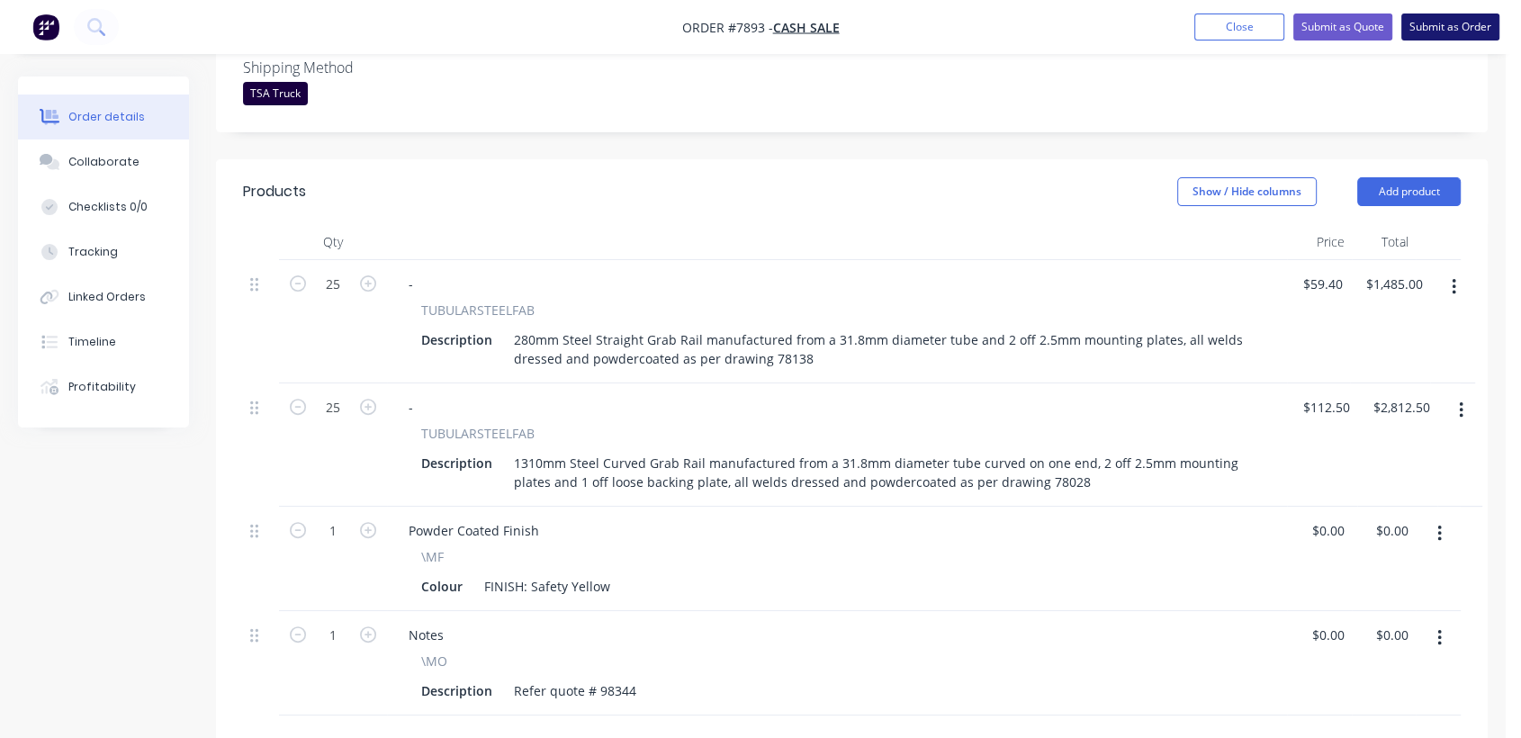
click at [1463, 27] on button "Submit as Order" at bounding box center [1450, 27] width 98 height 27
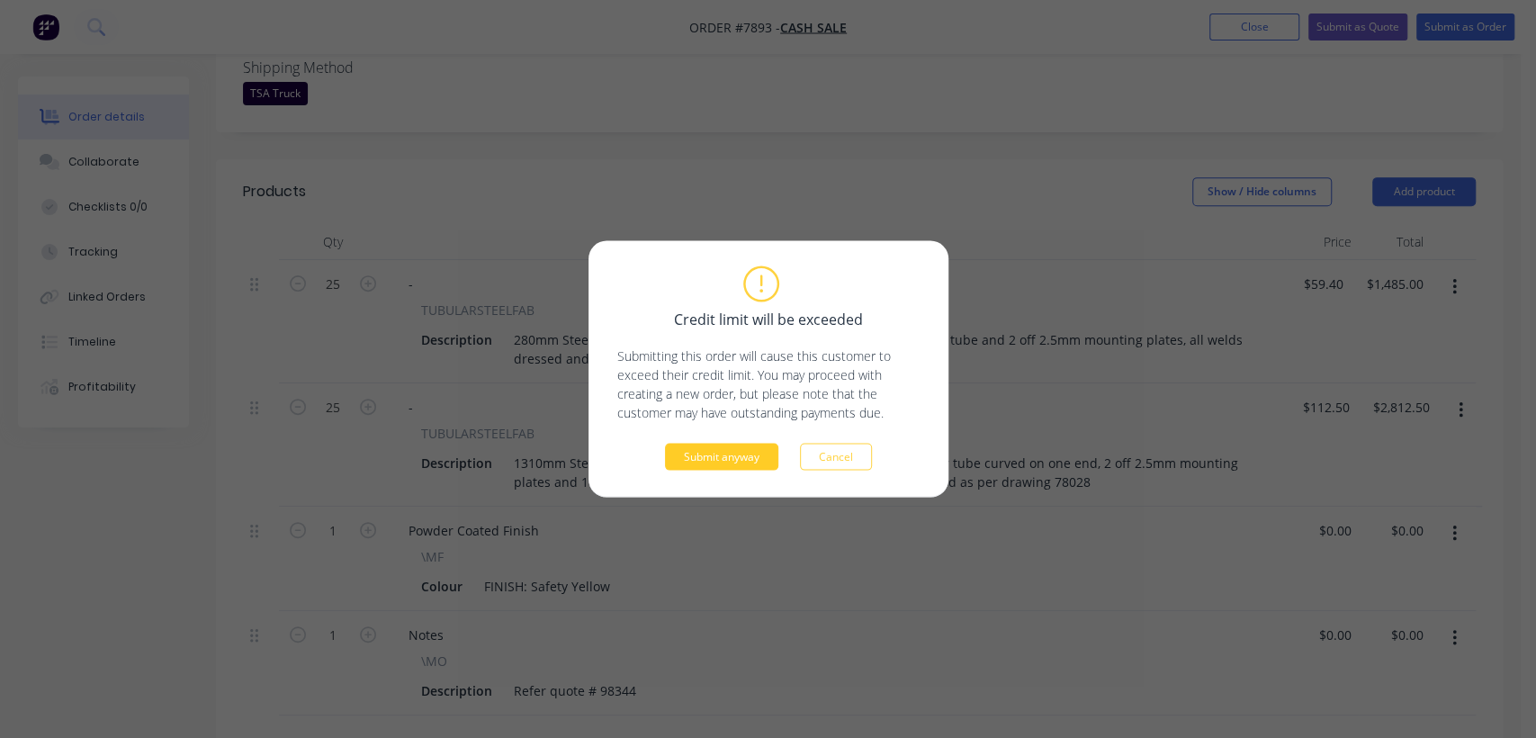
click at [701, 451] on button "Submit anyway" at bounding box center [721, 457] width 113 height 27
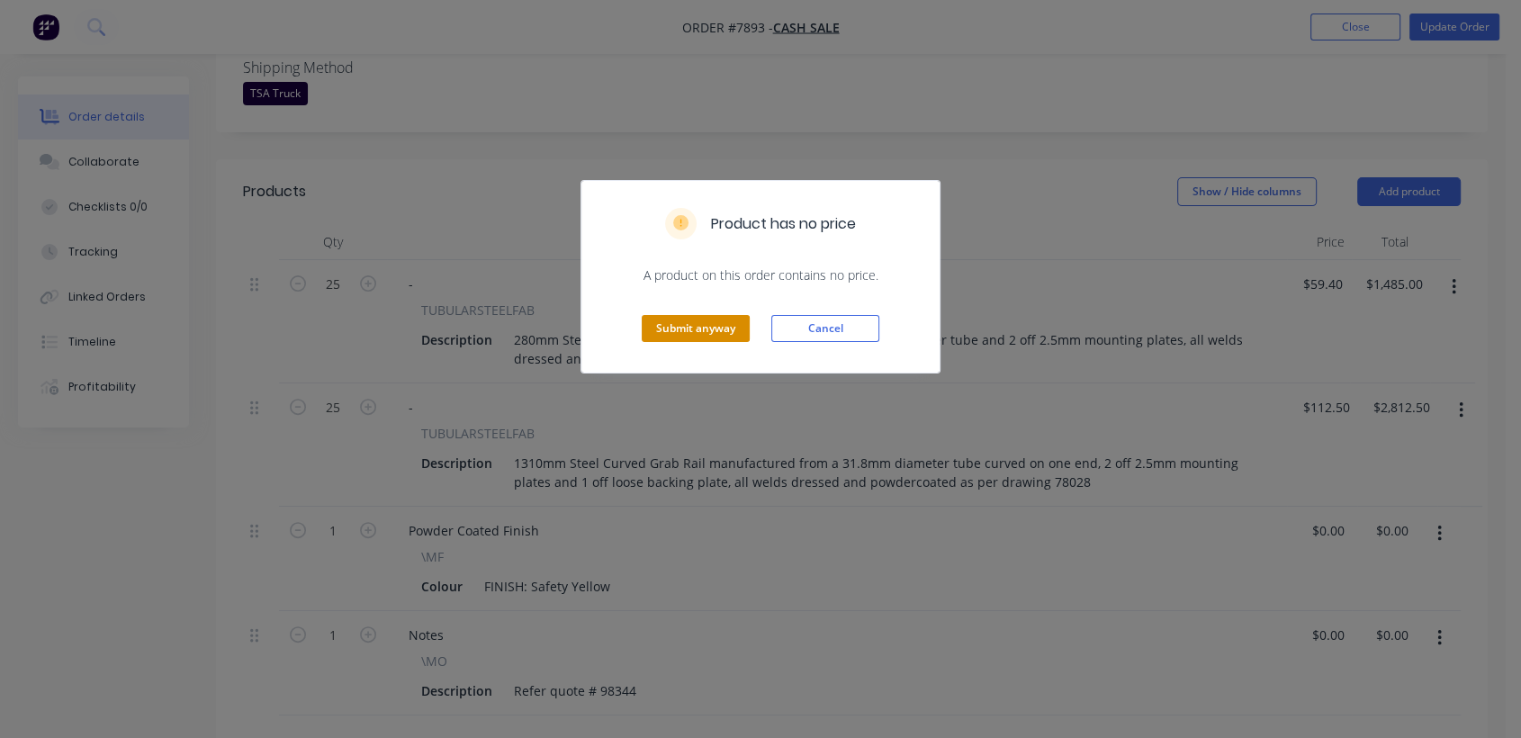
click at [704, 325] on button "Submit anyway" at bounding box center [696, 328] width 108 height 27
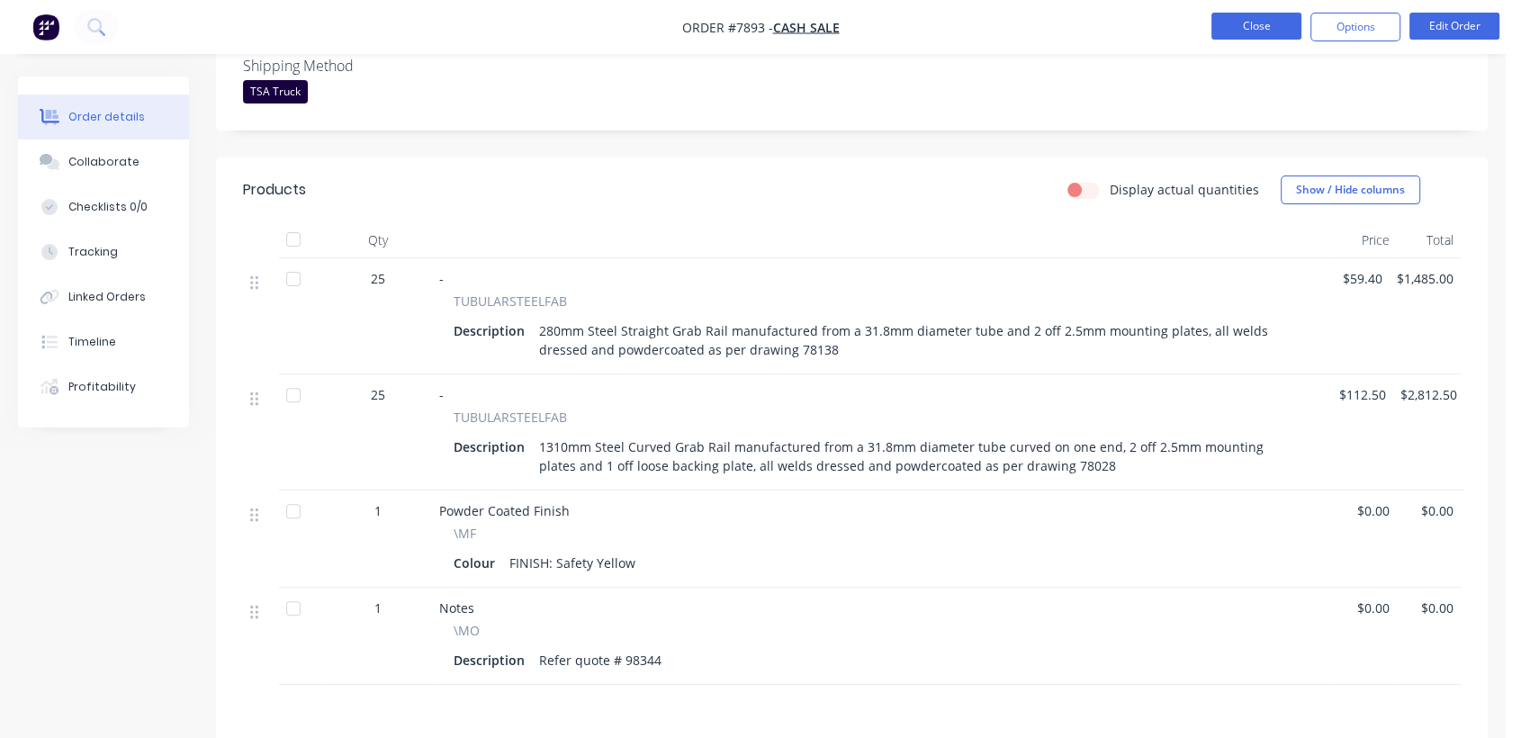
click at [1243, 23] on button "Close" at bounding box center [1256, 26] width 90 height 27
